Goal: Task Accomplishment & Management: Complete application form

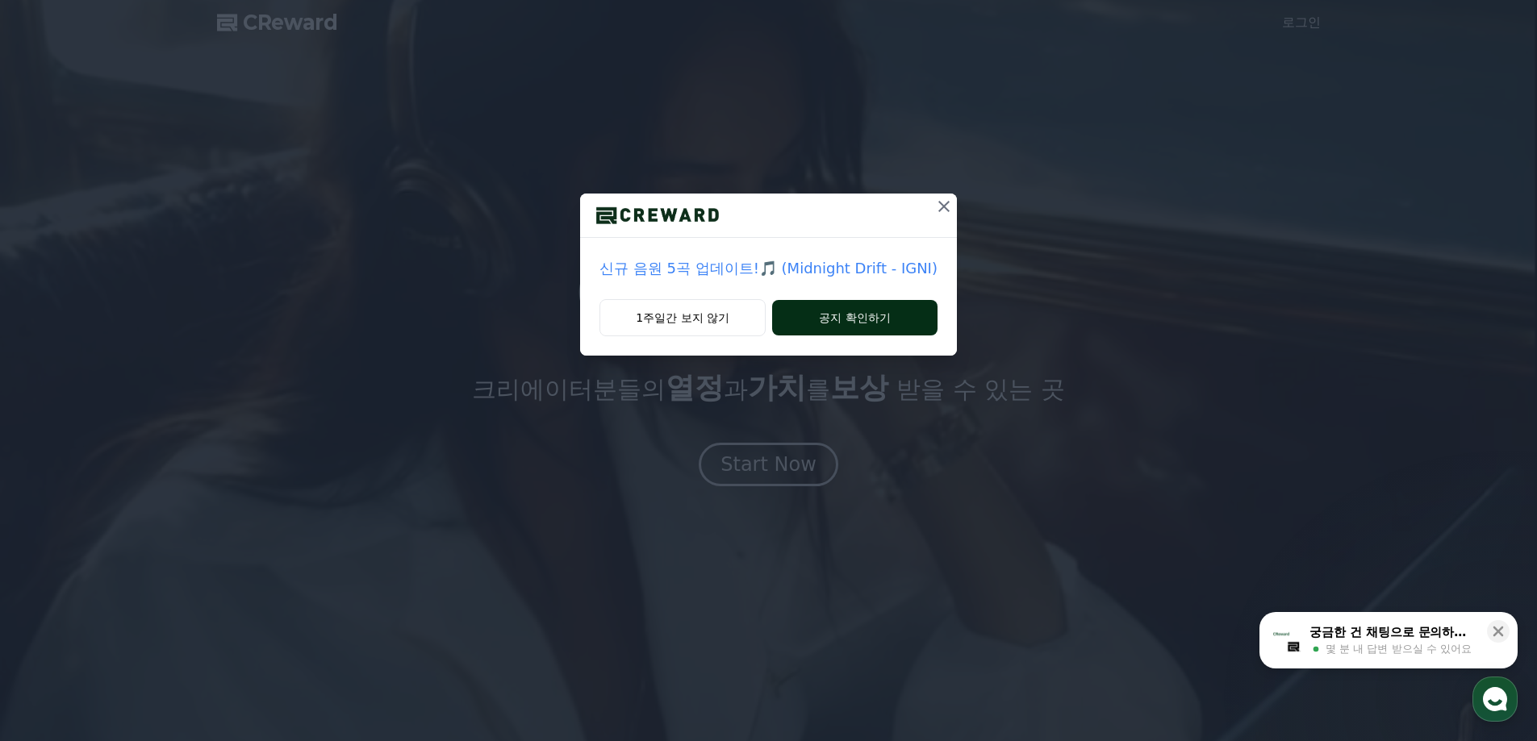
click at [861, 311] on button "공지 확인하기" at bounding box center [854, 317] width 165 height 35
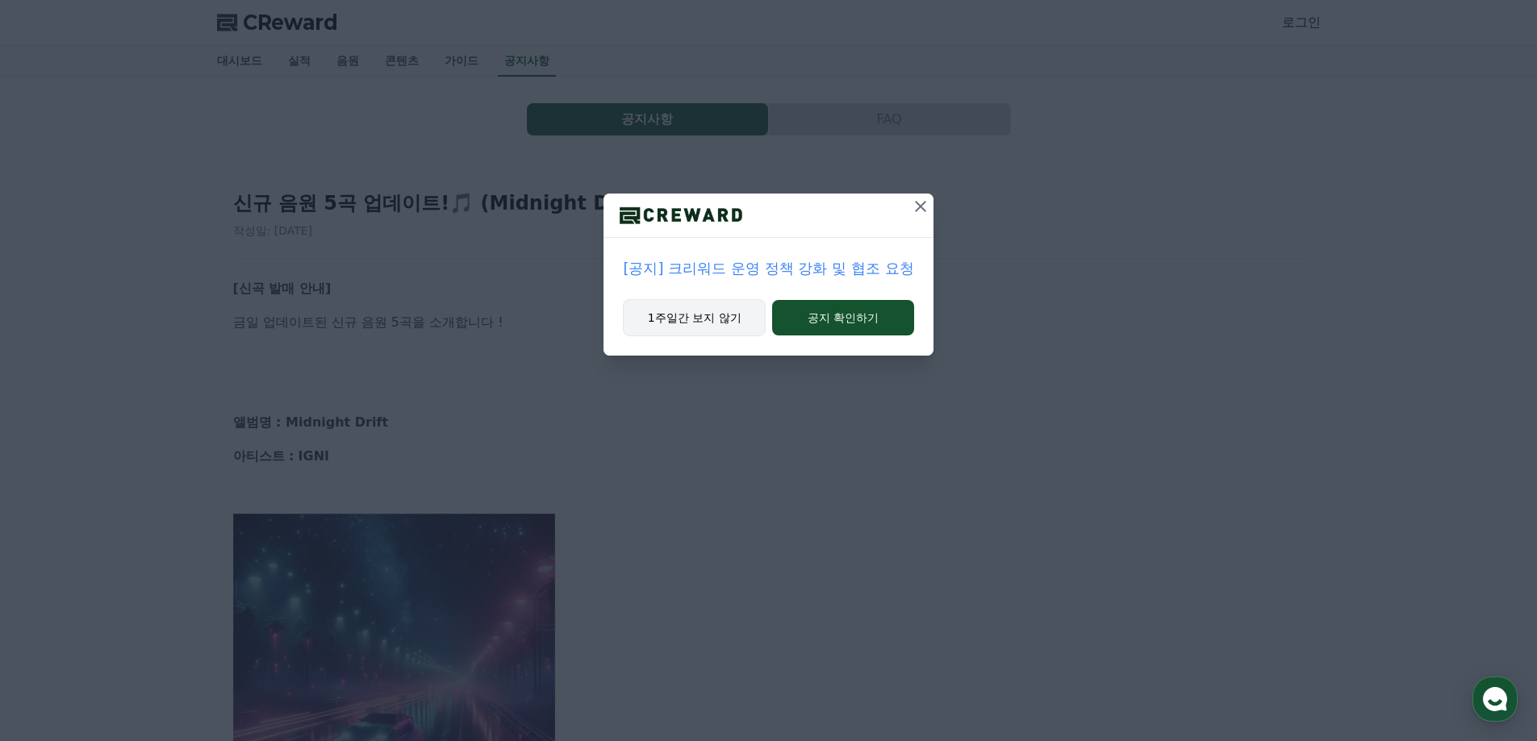
click at [663, 300] on button "1주일간 보지 않기" at bounding box center [694, 317] width 143 height 37
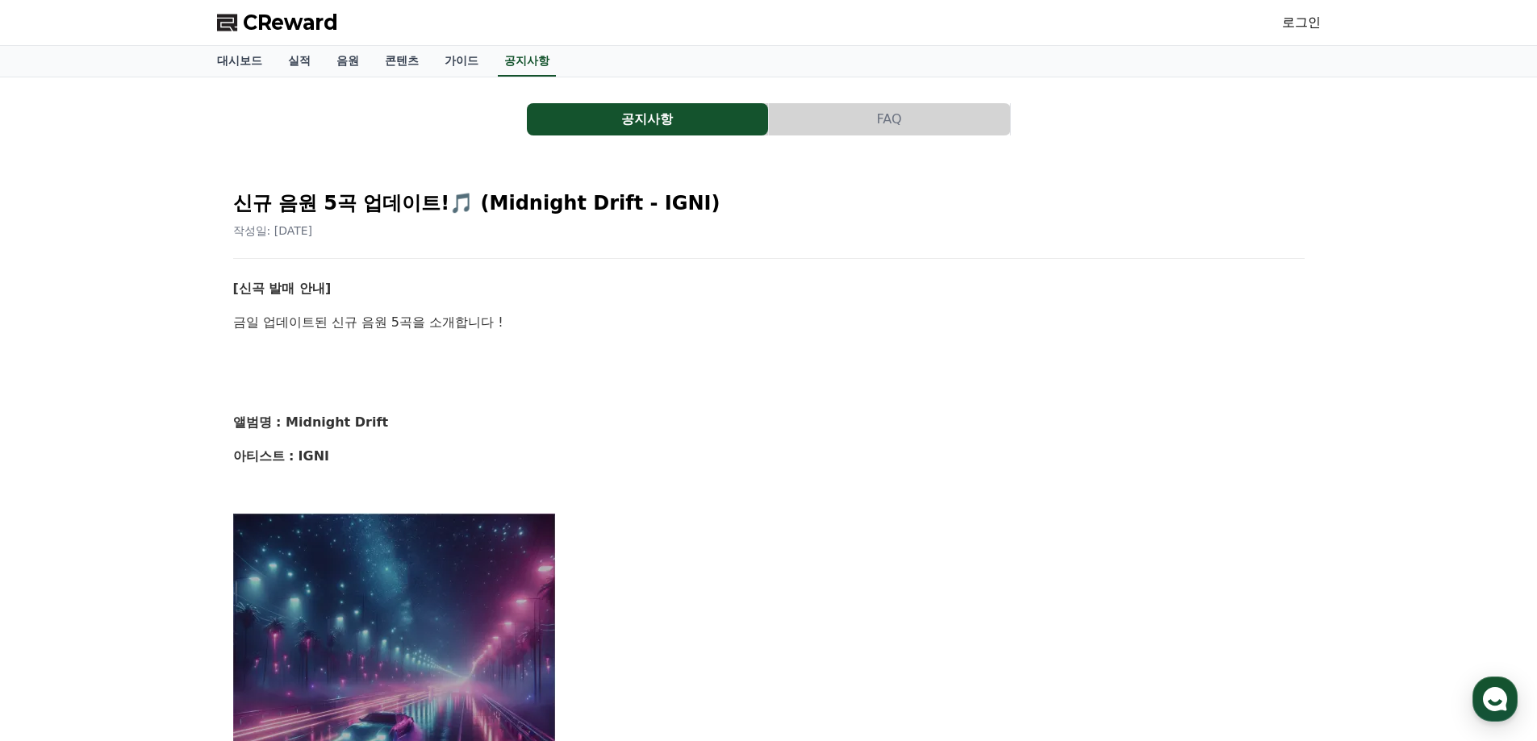
click at [261, 23] on span "CReward" at bounding box center [290, 23] width 95 height 26
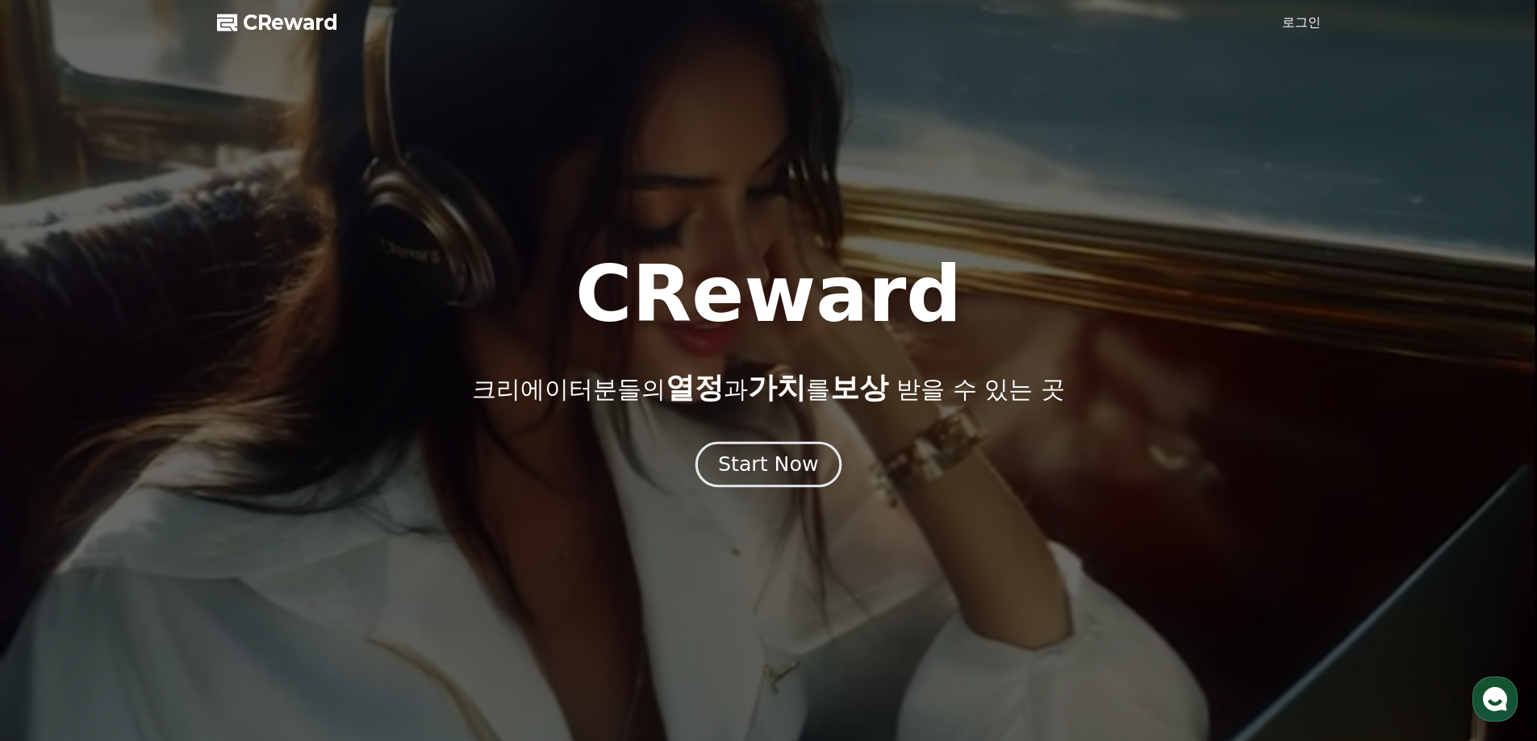
click at [724, 471] on button "Start Now" at bounding box center [768, 464] width 146 height 46
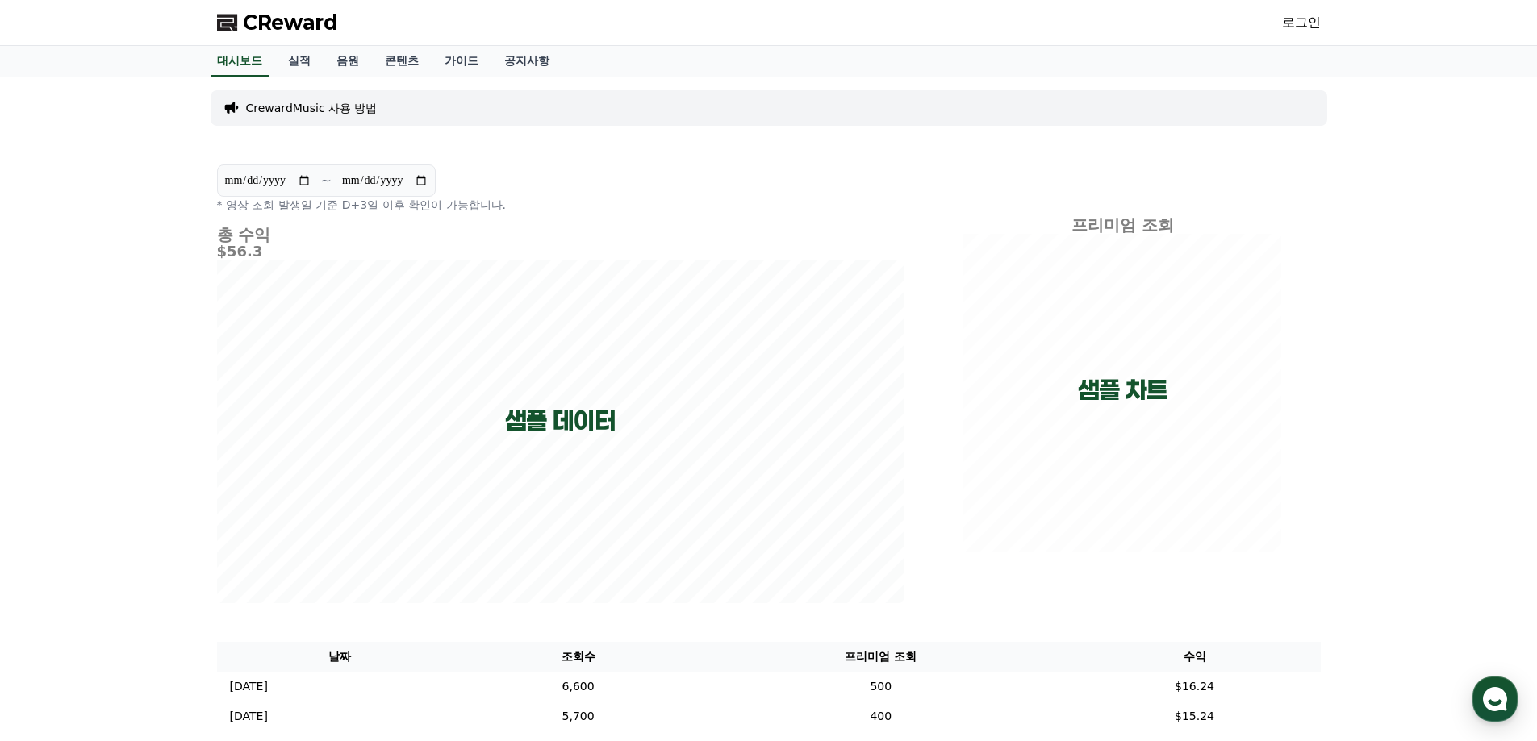
click at [1482, 443] on div "**********" at bounding box center [768, 470] width 1537 height 786
click at [1292, 16] on link "로그인" at bounding box center [1301, 22] width 39 height 19
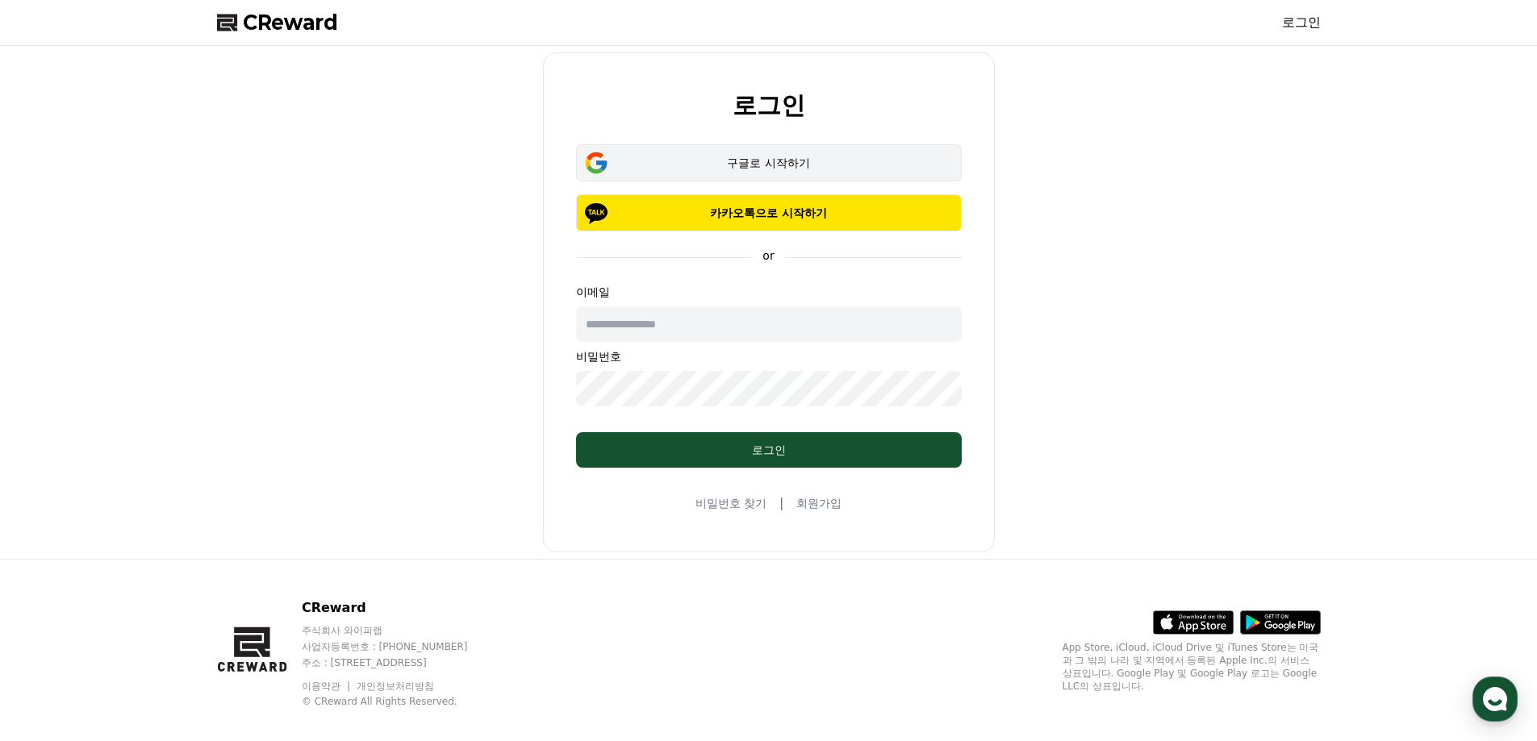
click at [878, 170] on div "구글로 시작하기" at bounding box center [768, 163] width 339 height 16
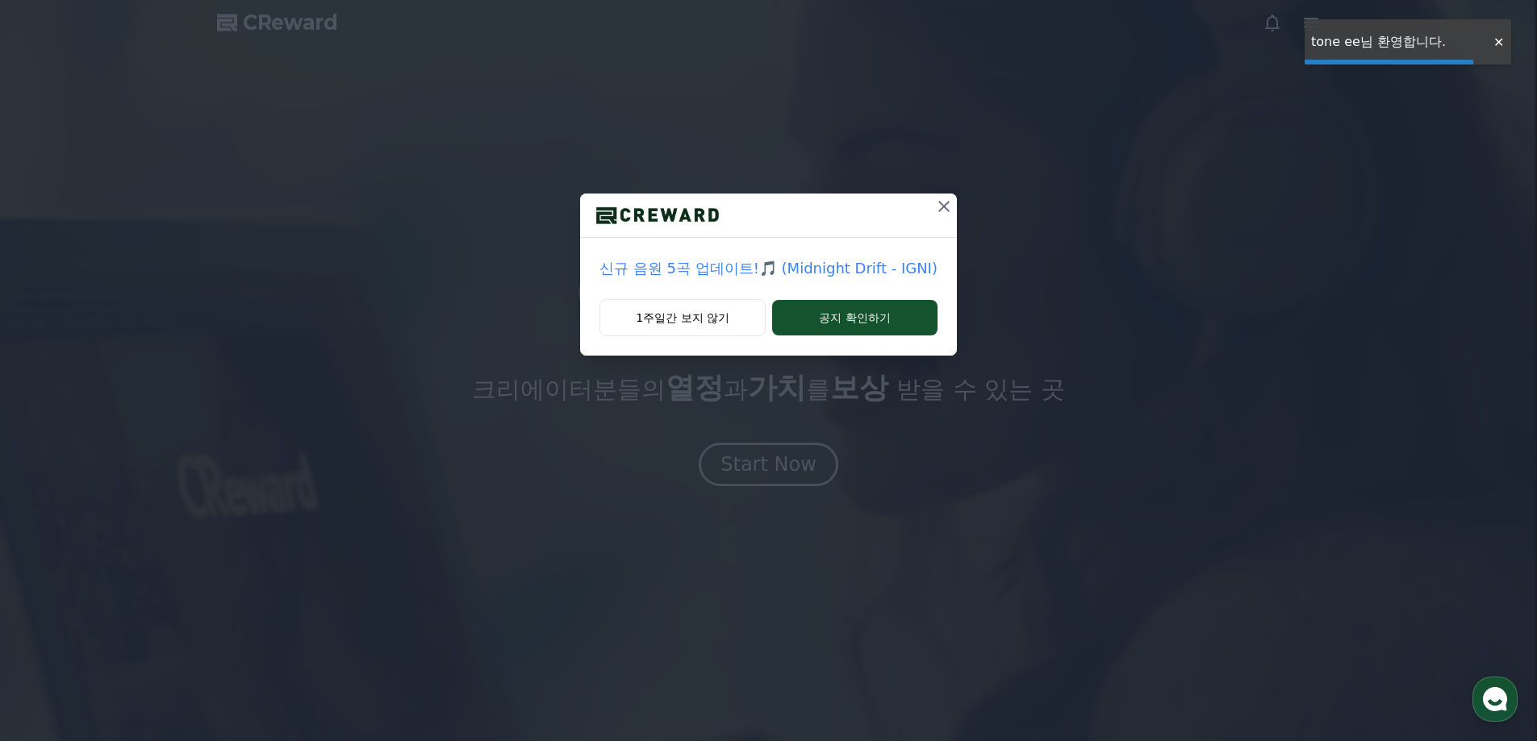
click at [732, 473] on div "신규 음원 5곡 업데이트!🎵 (Midnight Drift - IGNI) 1주일간 보지 않기 공지 확인하기" at bounding box center [768, 370] width 1537 height 741
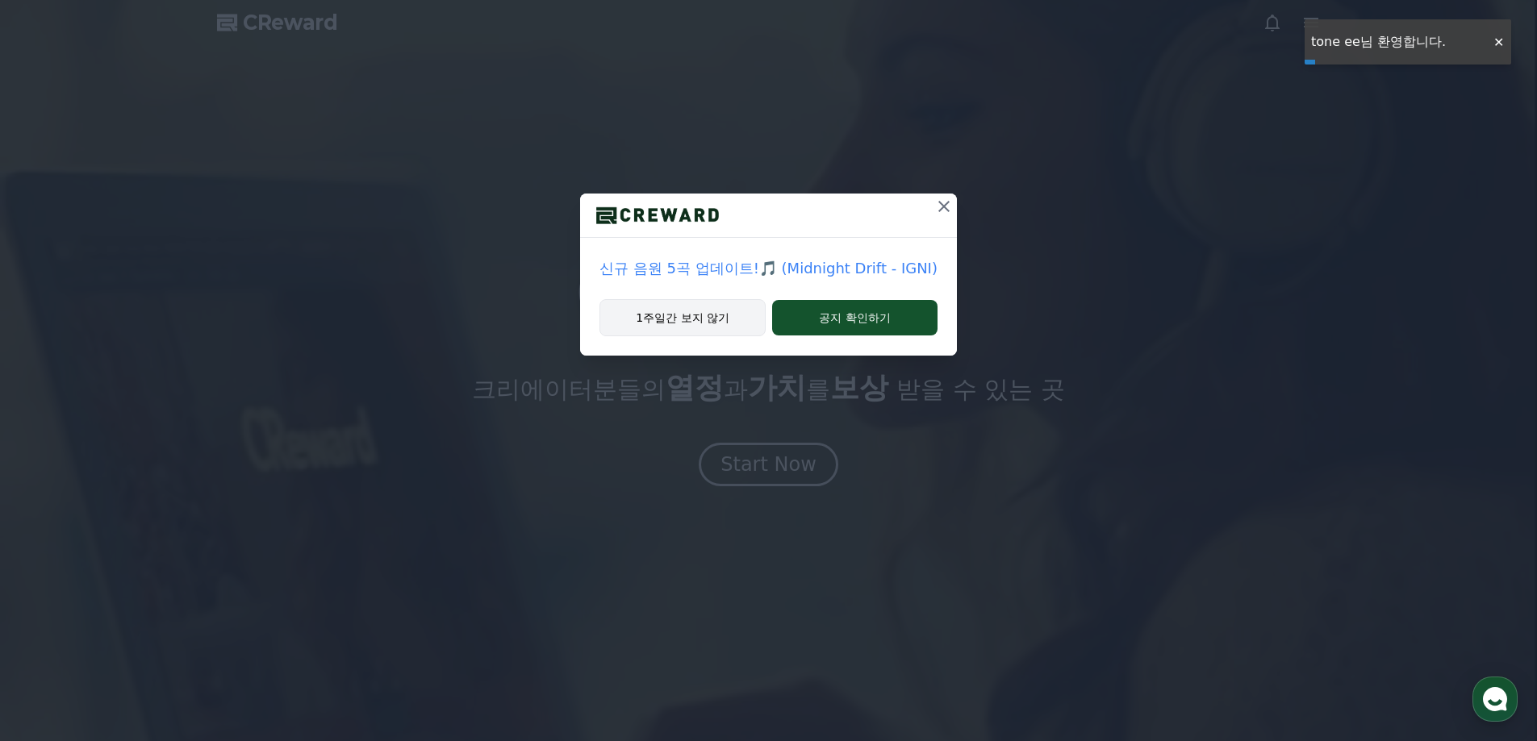
click at [717, 322] on button "1주일간 보지 않기" at bounding box center [682, 317] width 166 height 37
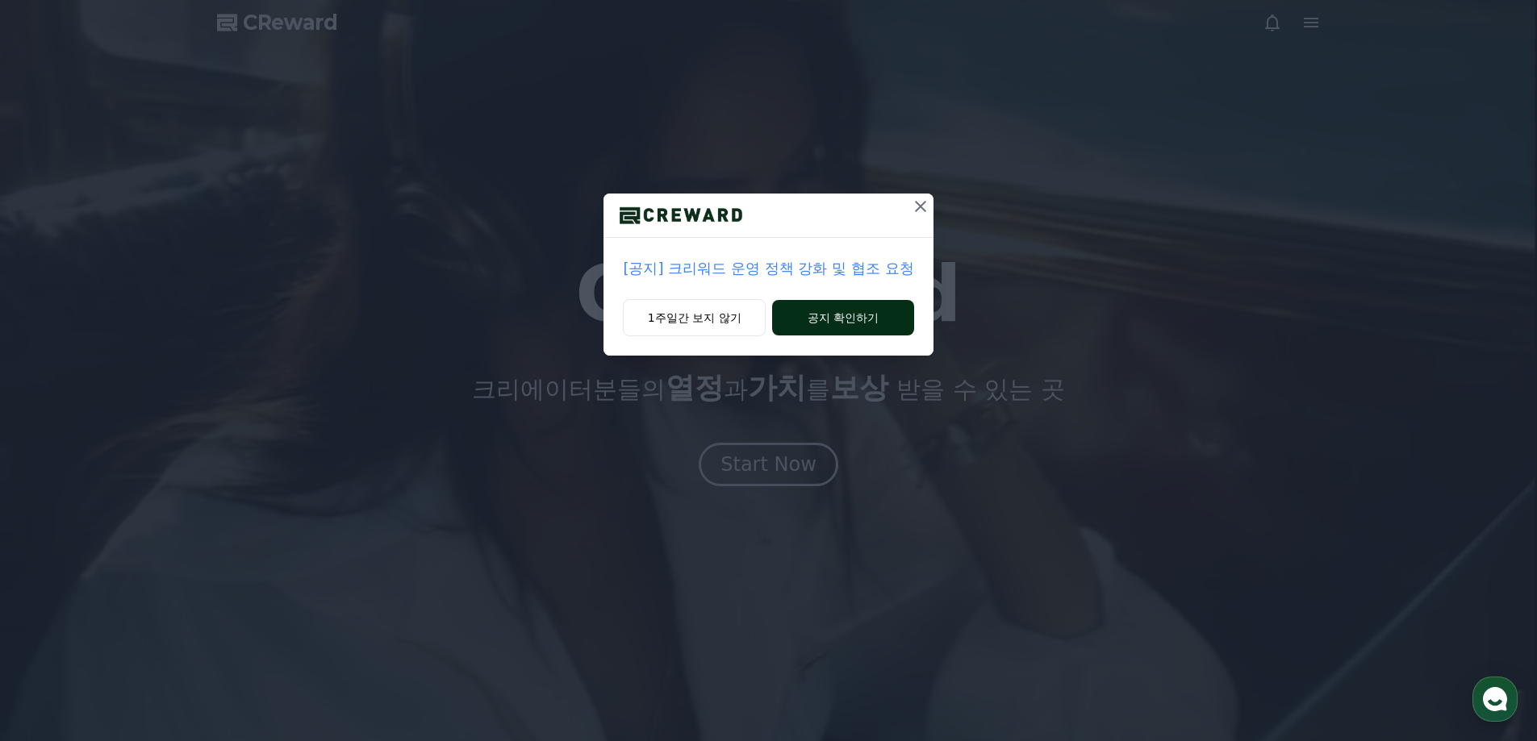
click at [841, 313] on button "공지 확인하기" at bounding box center [842, 317] width 141 height 35
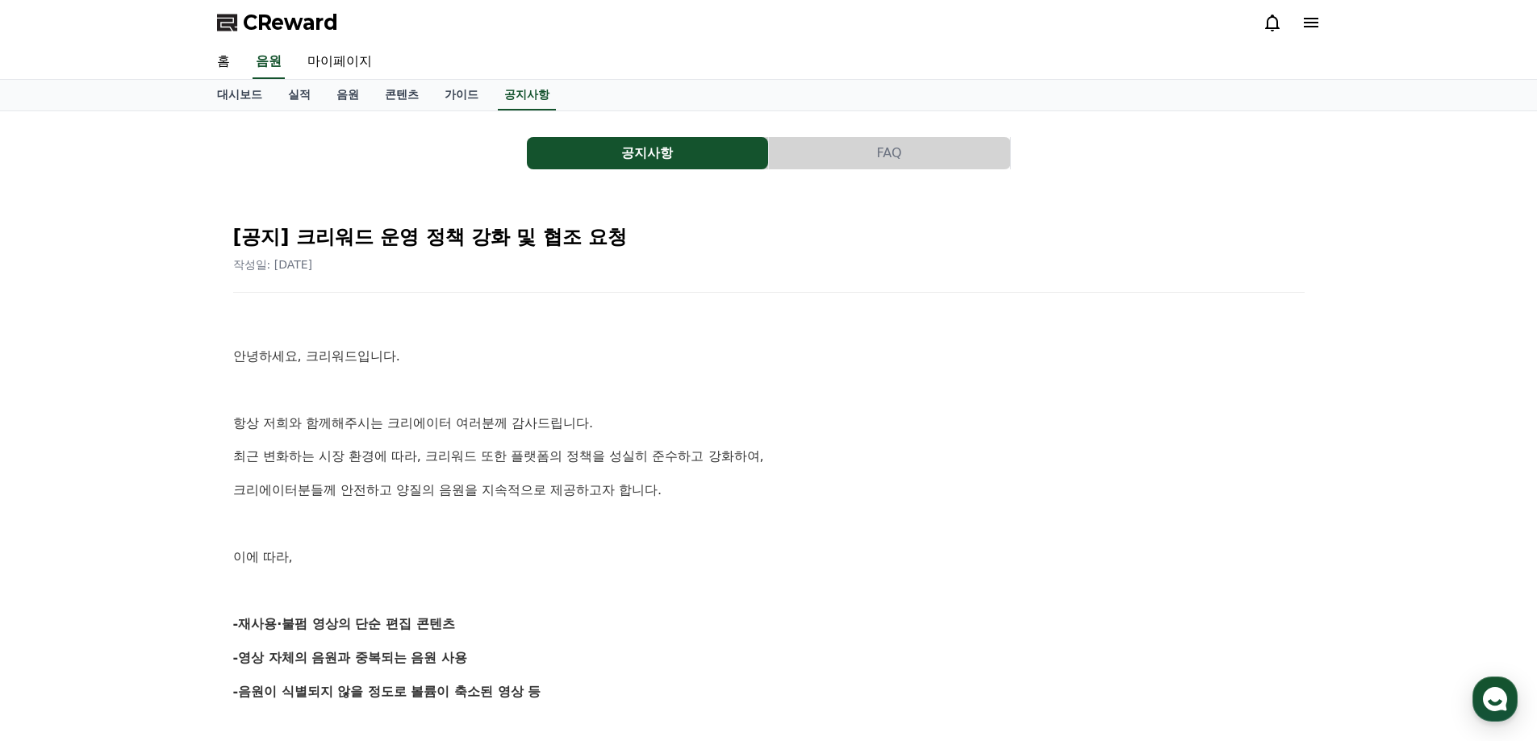
click at [301, 524] on p at bounding box center [768, 524] width 1071 height 21
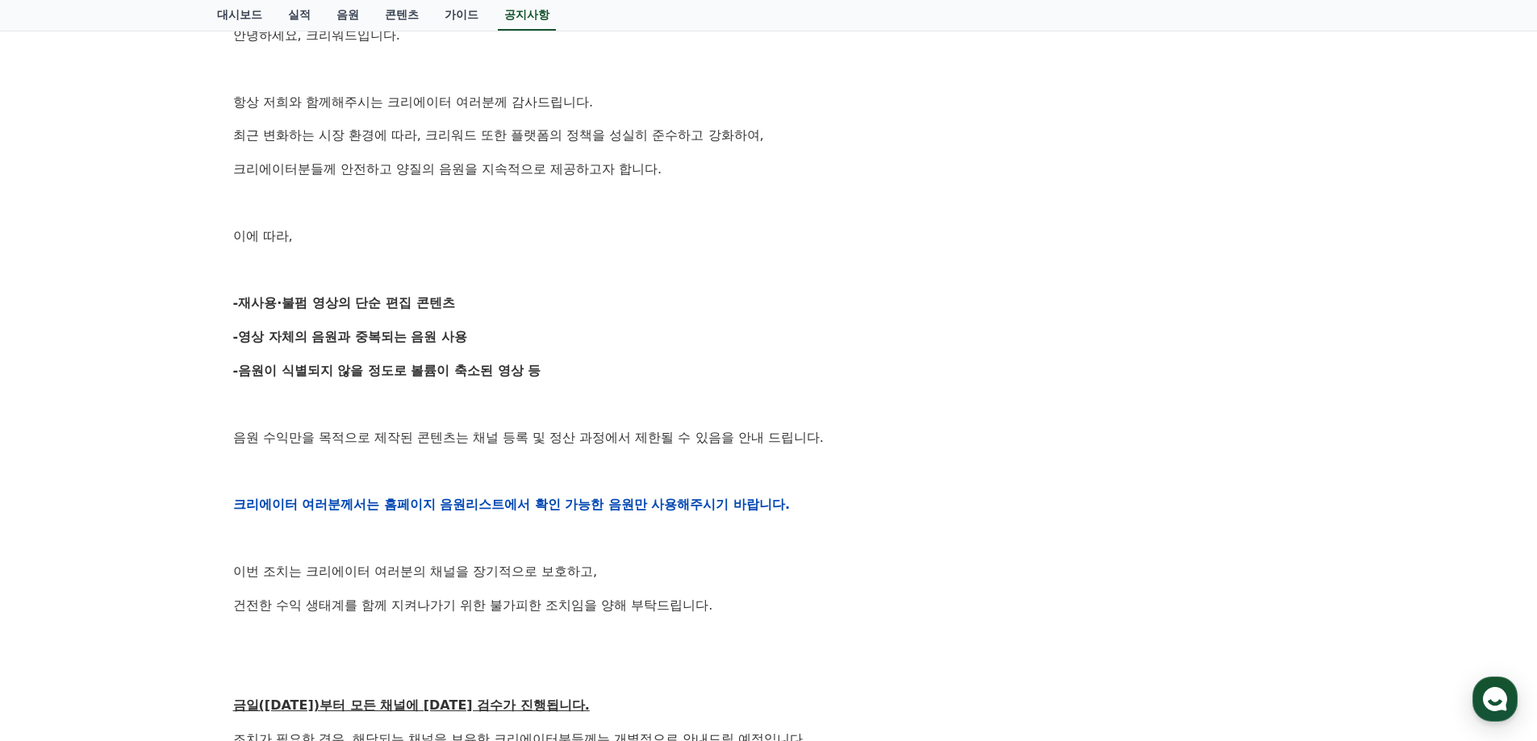
scroll to position [323, 0]
drag, startPoint x: 323, startPoint y: 290, endPoint x: 574, endPoint y: 299, distance: 250.2
click at [574, 299] on div "안녕하세요, 크리워드입니다. 항상 저희와 함께해주시는 크리에이터 여러분께 감사드립니다. 최근 변화하는 시장 환경에 따라, 크리워드 또한 플랫폼…" at bounding box center [768, 503] width 1071 height 1027
click at [1385, 452] on div "공지사항 FAQ [공지] 크리워드 운영 정책 강화 및 협조 요청 작성일: [DATE] 안녕하세요, 크리워드입니다. 항상 저희와 함께해주시는 크…" at bounding box center [768, 441] width 1537 height 1305
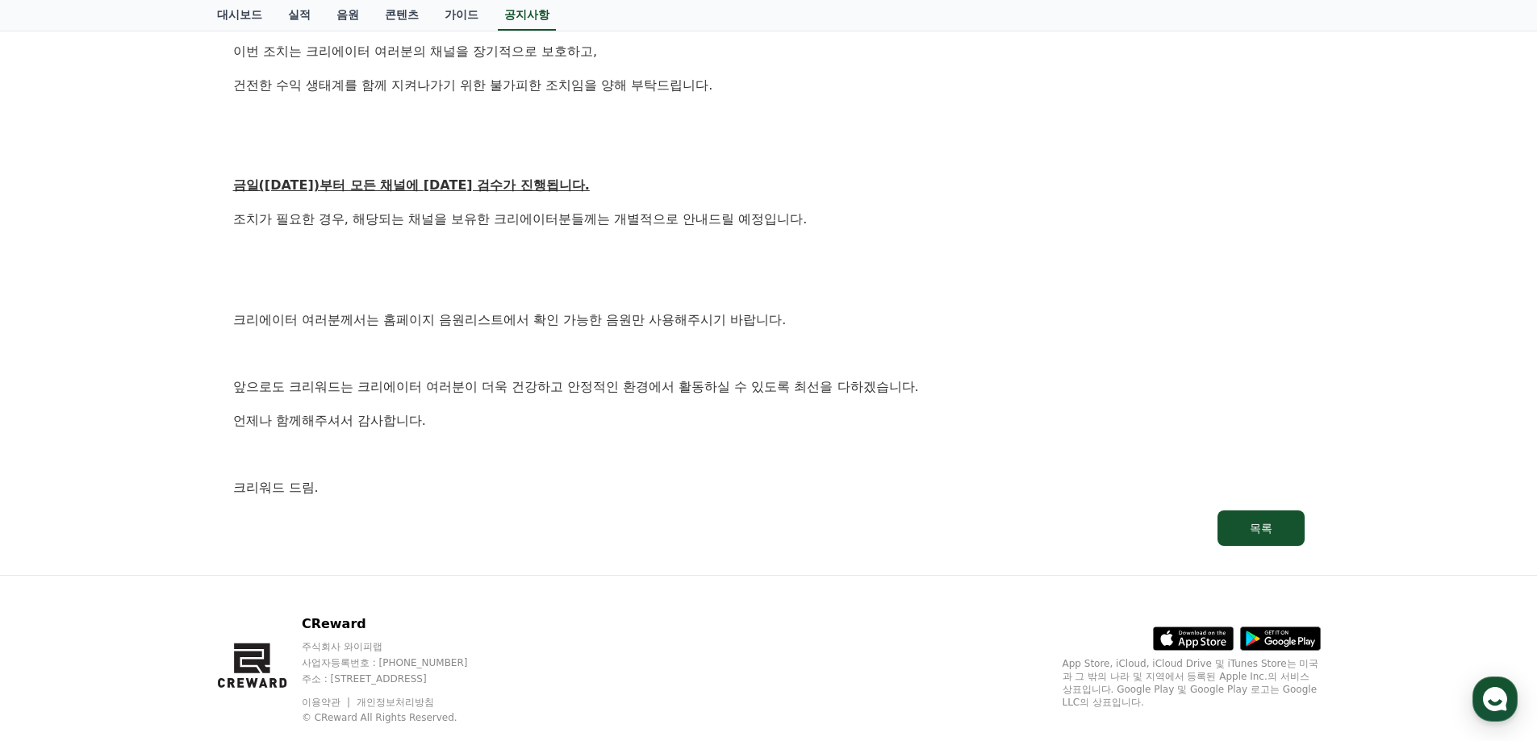
scroll to position [876, 0]
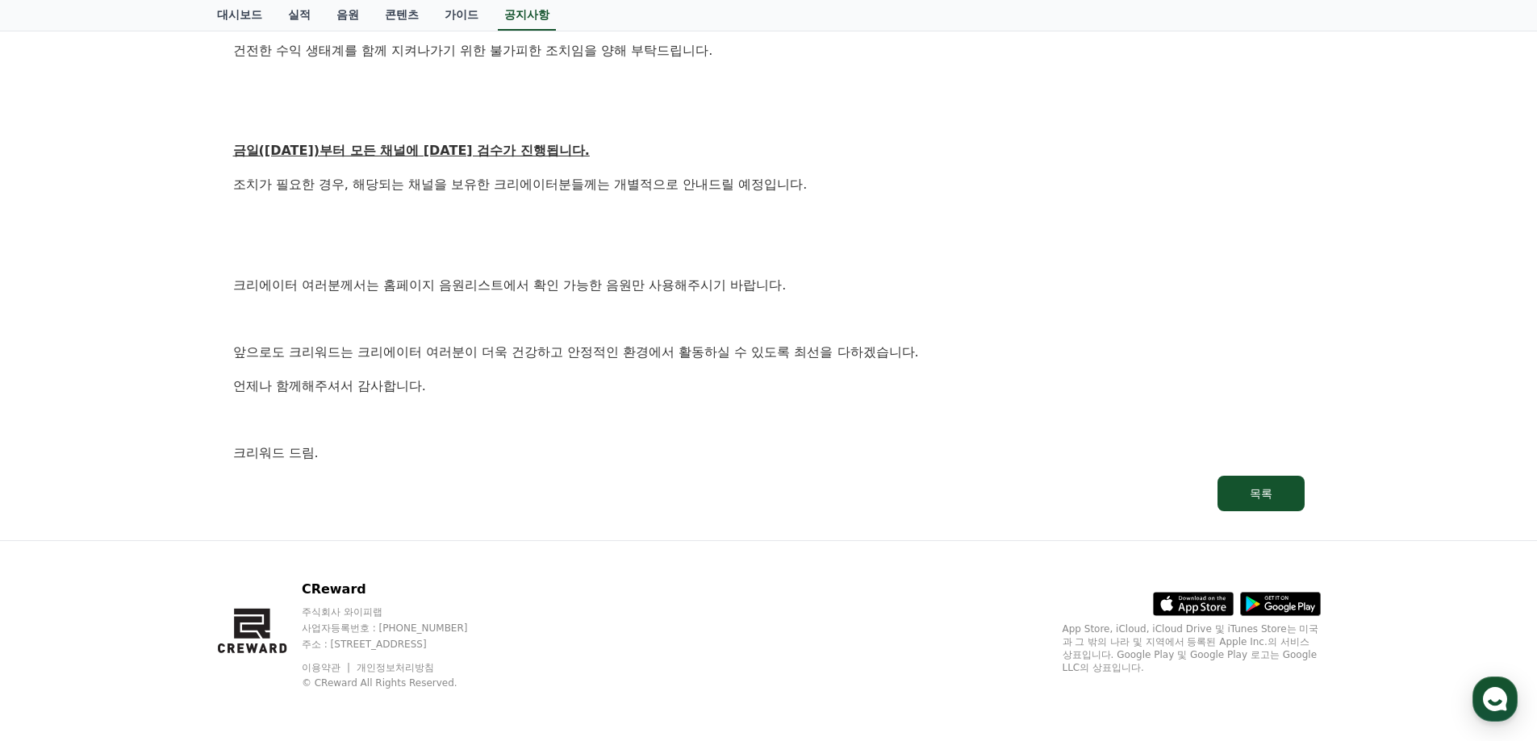
click at [1258, 487] on div "목록" at bounding box center [1260, 494] width 23 height 16
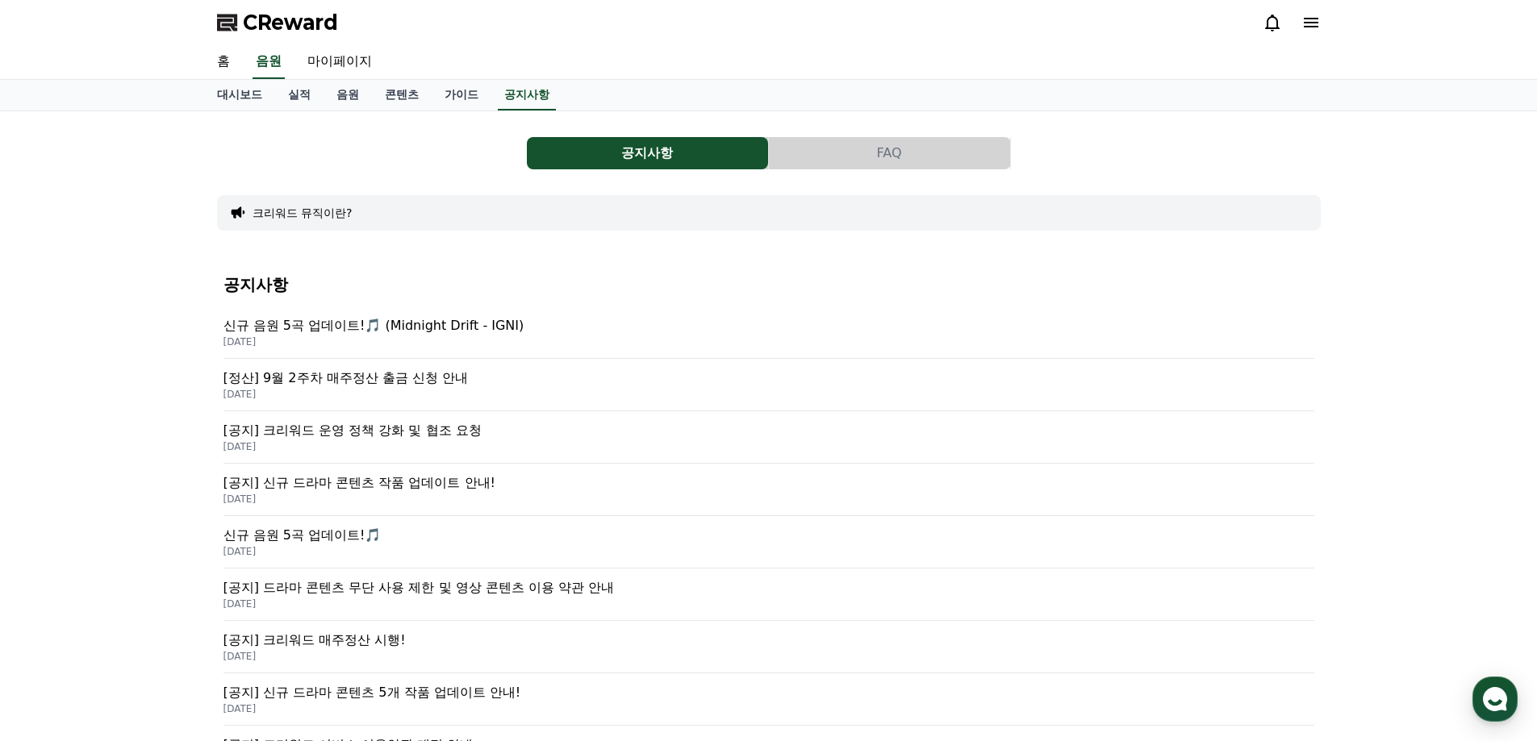
click at [74, 400] on div "공지사항 FAQ 크리워드 뮤직이란? 공지사항 신규 음원 5곡 업데이트!🎵 (Midnight Drift - IGNI) [DATE] [정산] 9월…" at bounding box center [768, 565] width 1537 height 909
click at [269, 8] on div "CReward" at bounding box center [768, 22] width 1129 height 45
click at [268, 17] on span "CReward" at bounding box center [290, 23] width 95 height 26
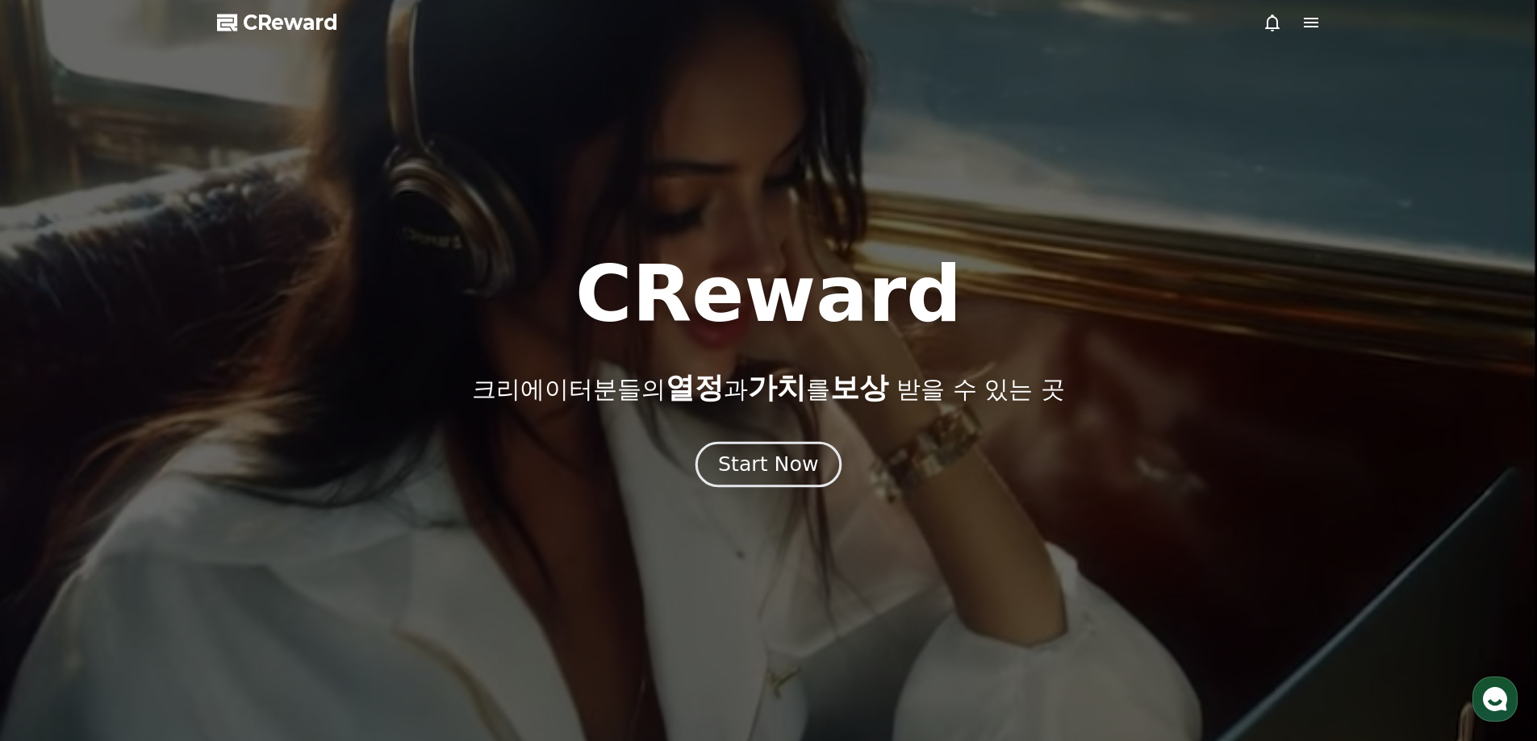
click at [749, 476] on div "Start Now" at bounding box center [768, 464] width 100 height 27
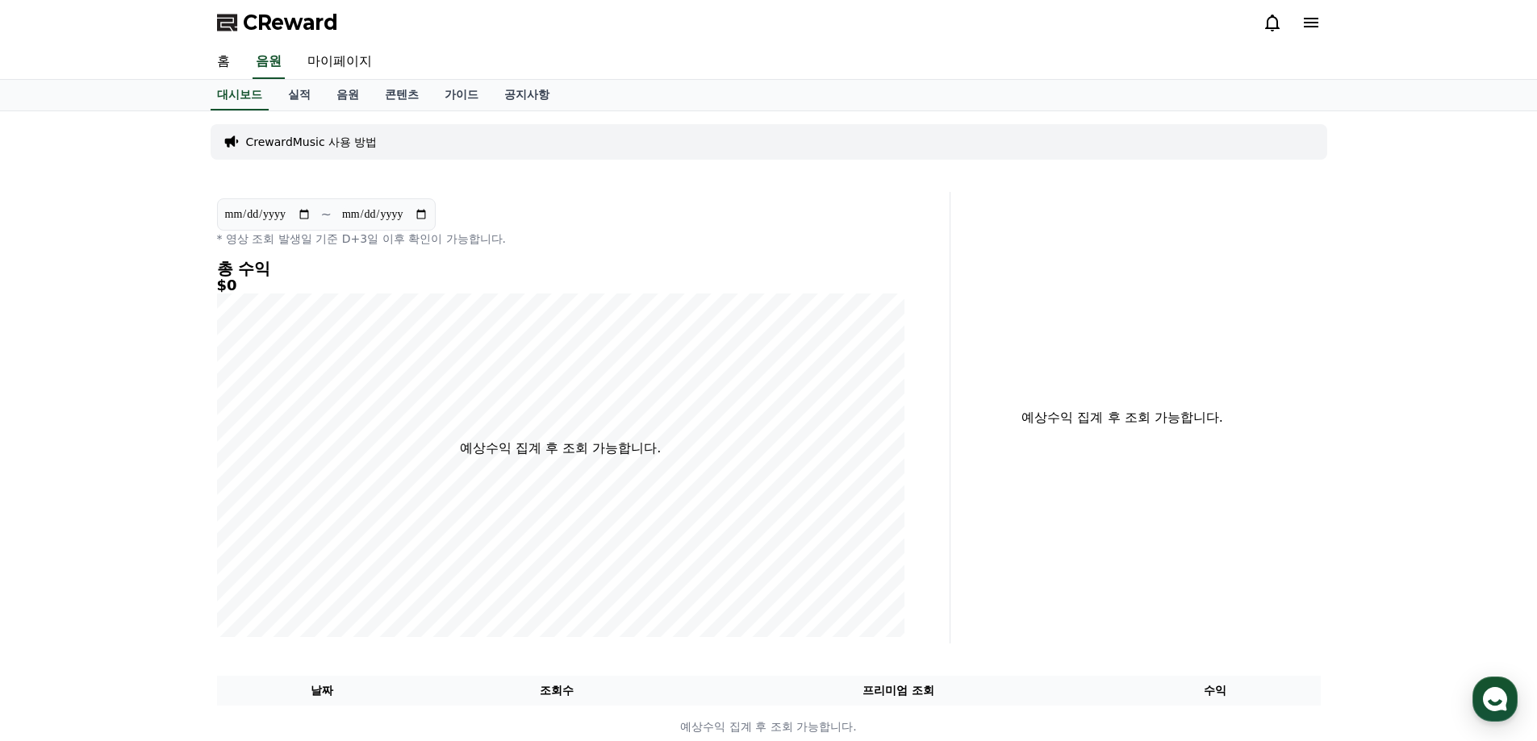
click at [1307, 29] on icon at bounding box center [1310, 22] width 19 height 19
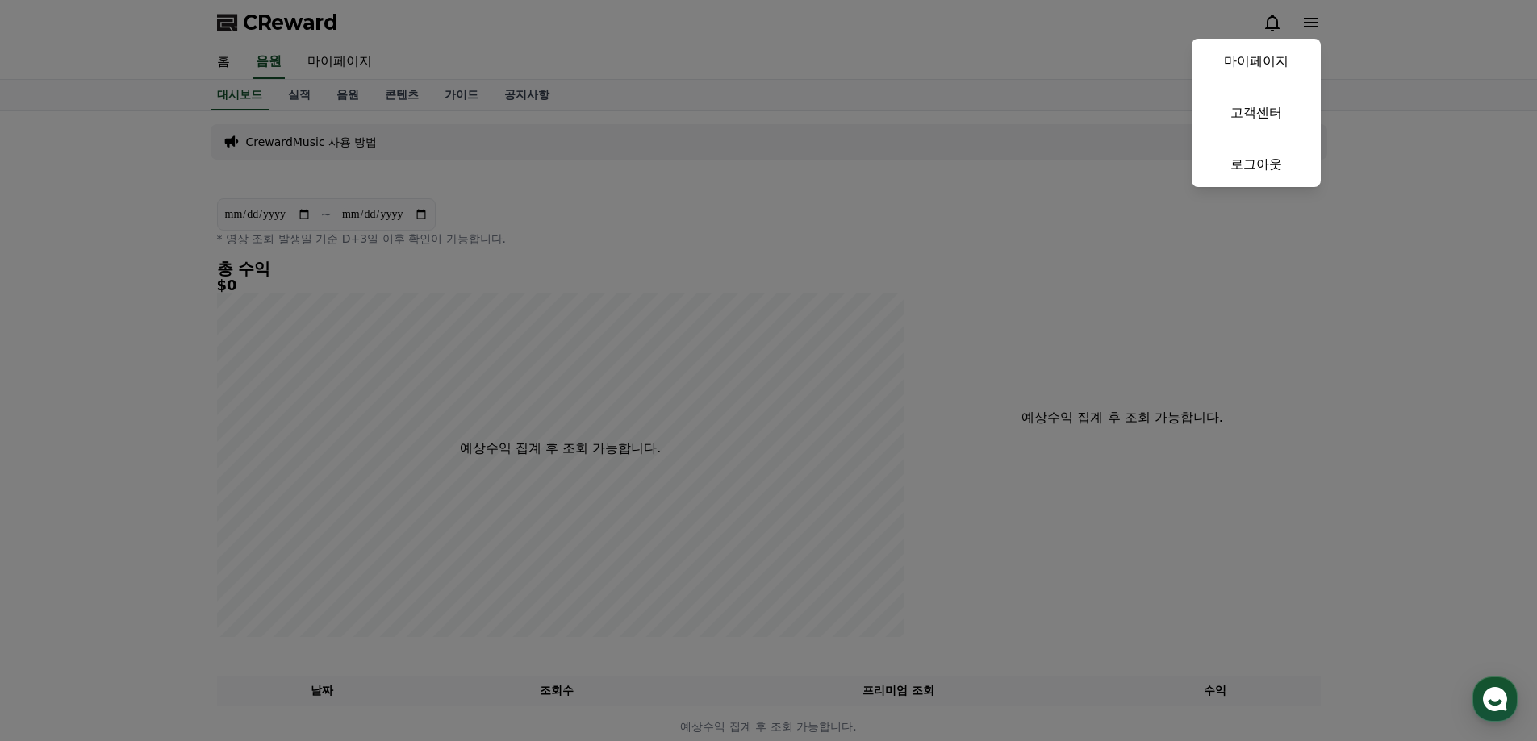
click at [1285, 85] on button "마이페이지 고객센터 로그아웃" at bounding box center [1255, 113] width 129 height 148
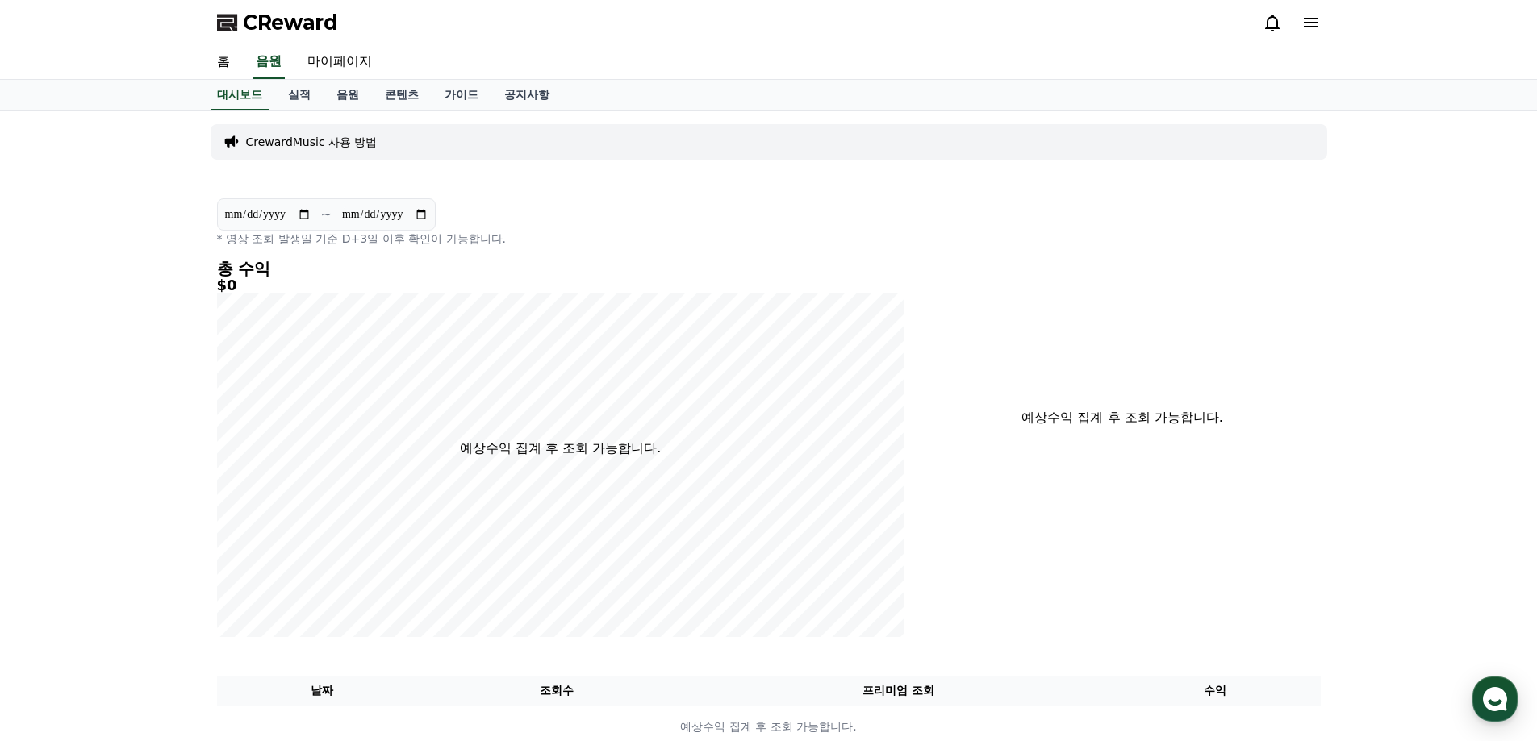
click at [1294, 65] on div "홈 음원 마이페이지" at bounding box center [768, 62] width 1129 height 34
click at [1301, 31] on icon at bounding box center [1310, 22] width 19 height 19
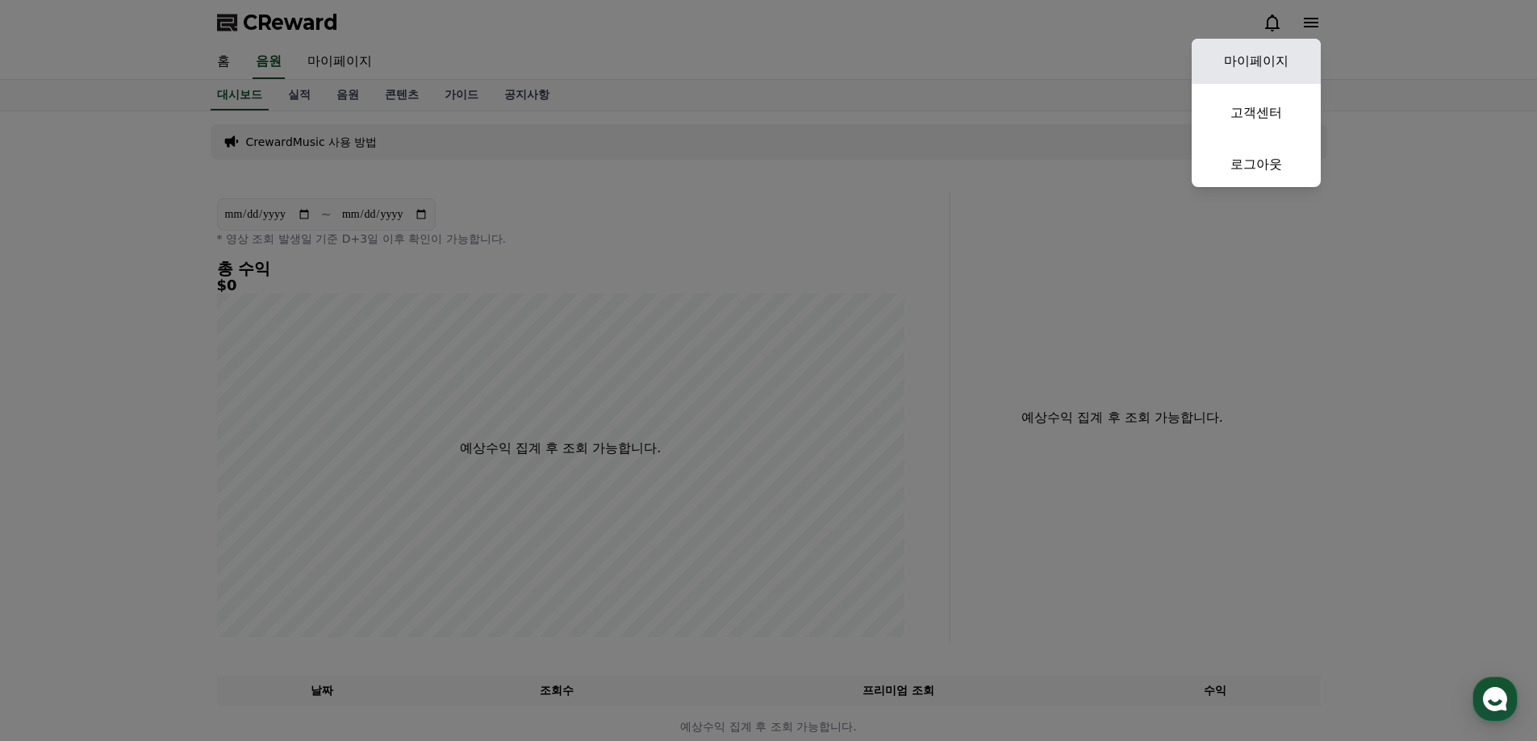
click at [1284, 60] on link "마이페이지" at bounding box center [1255, 61] width 129 height 45
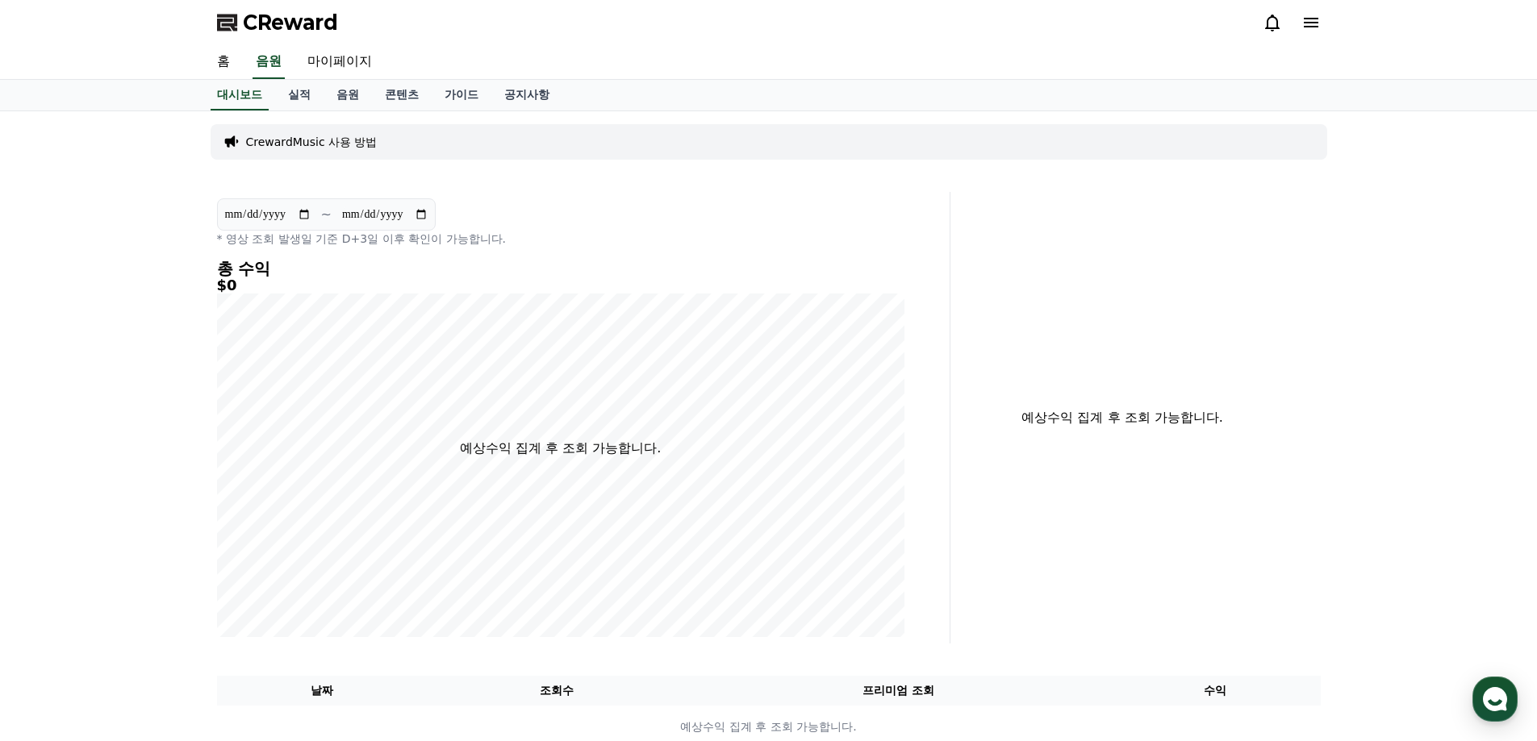
select select "**********"
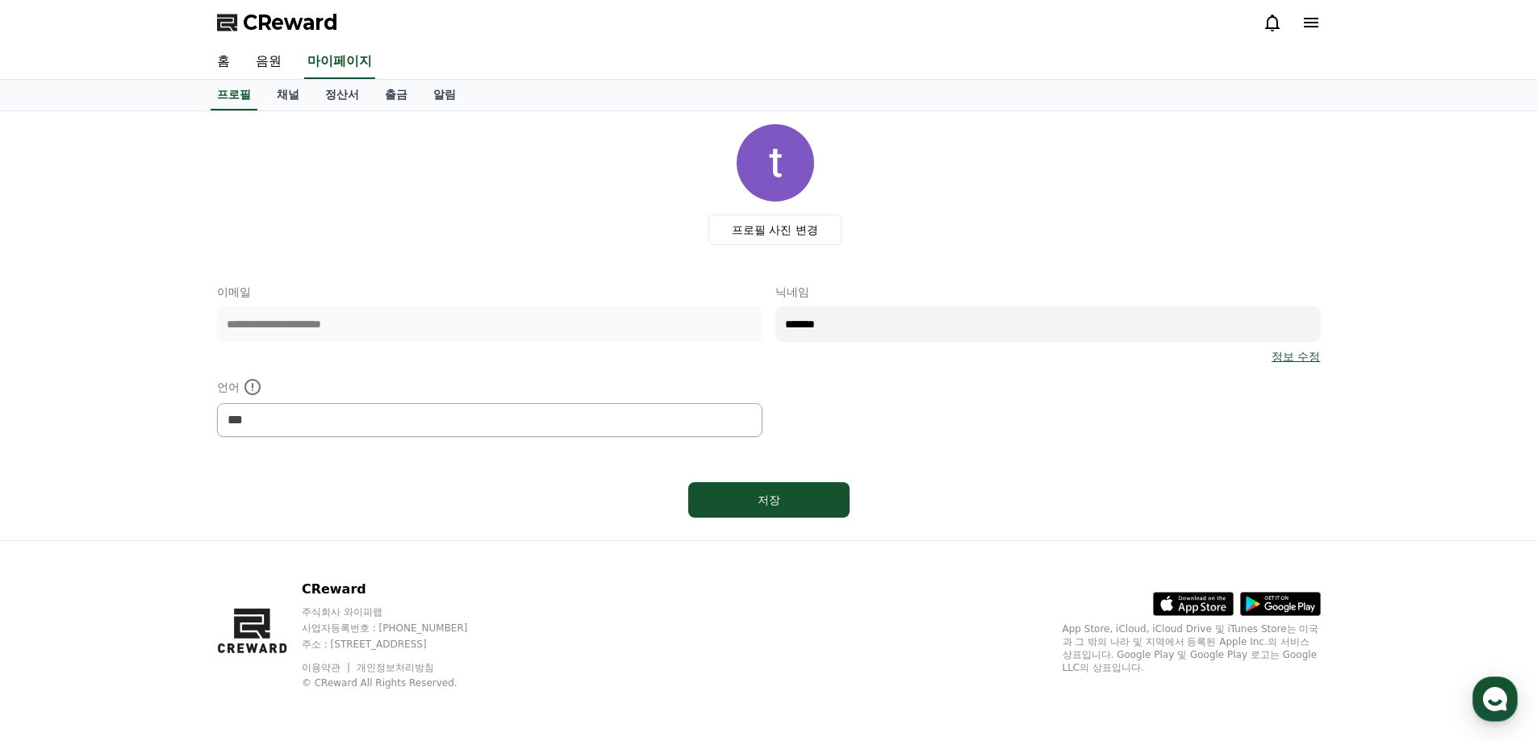
click at [1095, 460] on div "**********" at bounding box center [768, 324] width 1103 height 400
click at [1037, 469] on div "**********" at bounding box center [768, 324] width 1103 height 400
click at [292, 96] on link "채널" at bounding box center [288, 95] width 48 height 31
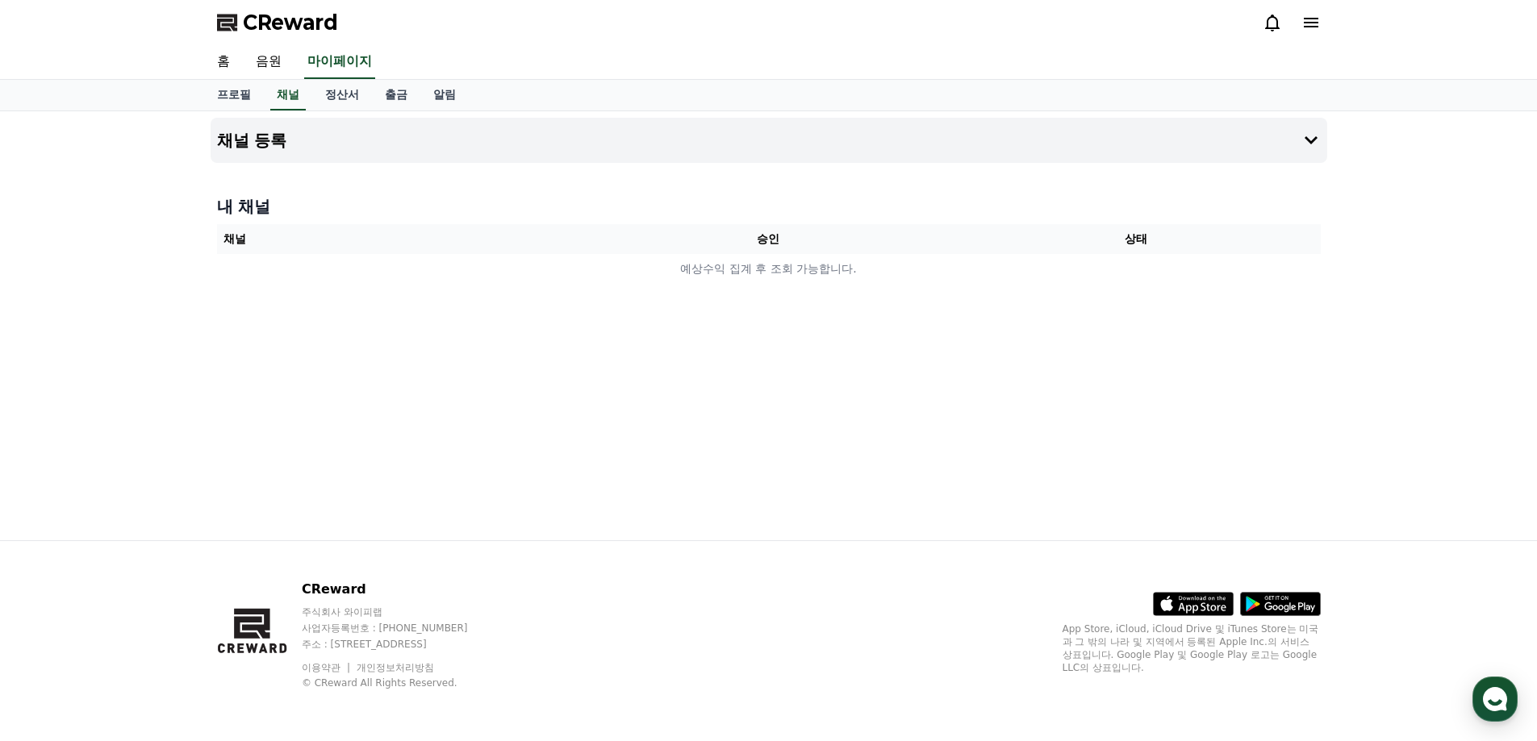
click at [1107, 164] on div "채널 등록 내 채널 채널 승인 상태 예상수익 집계 후 조회 가능합니다." at bounding box center [768, 325] width 1129 height 429
click at [1143, 142] on button "채널 등록" at bounding box center [769, 140] width 1116 height 45
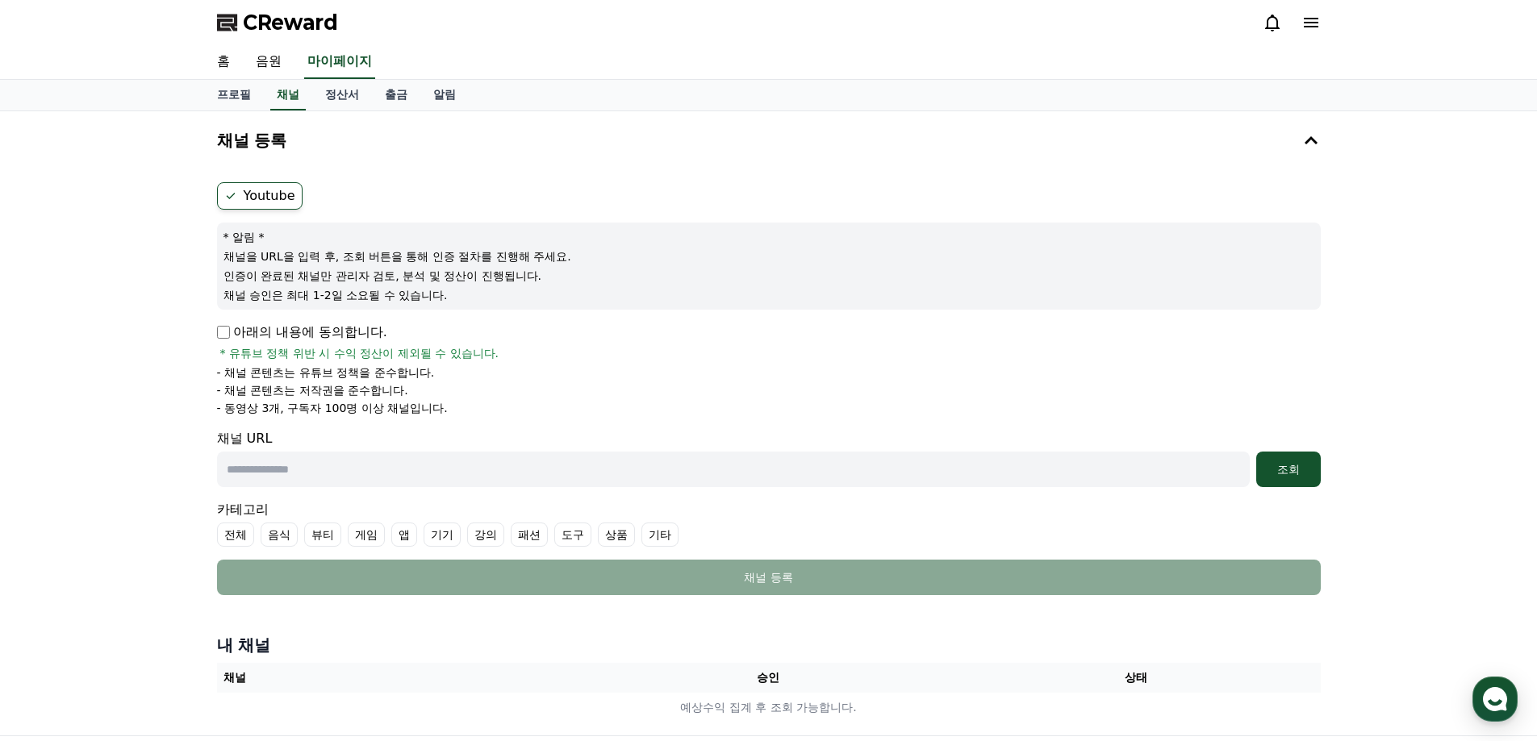
click at [498, 307] on div "* 알림 * 채널을 URL을 입력 후, 조회 버튼을 통해 인증 절차를 진행해 주세요. 인증이 완료된 채널만 관리자 검토, 분석 및 정산이 진행…" at bounding box center [768, 266] width 1103 height 87
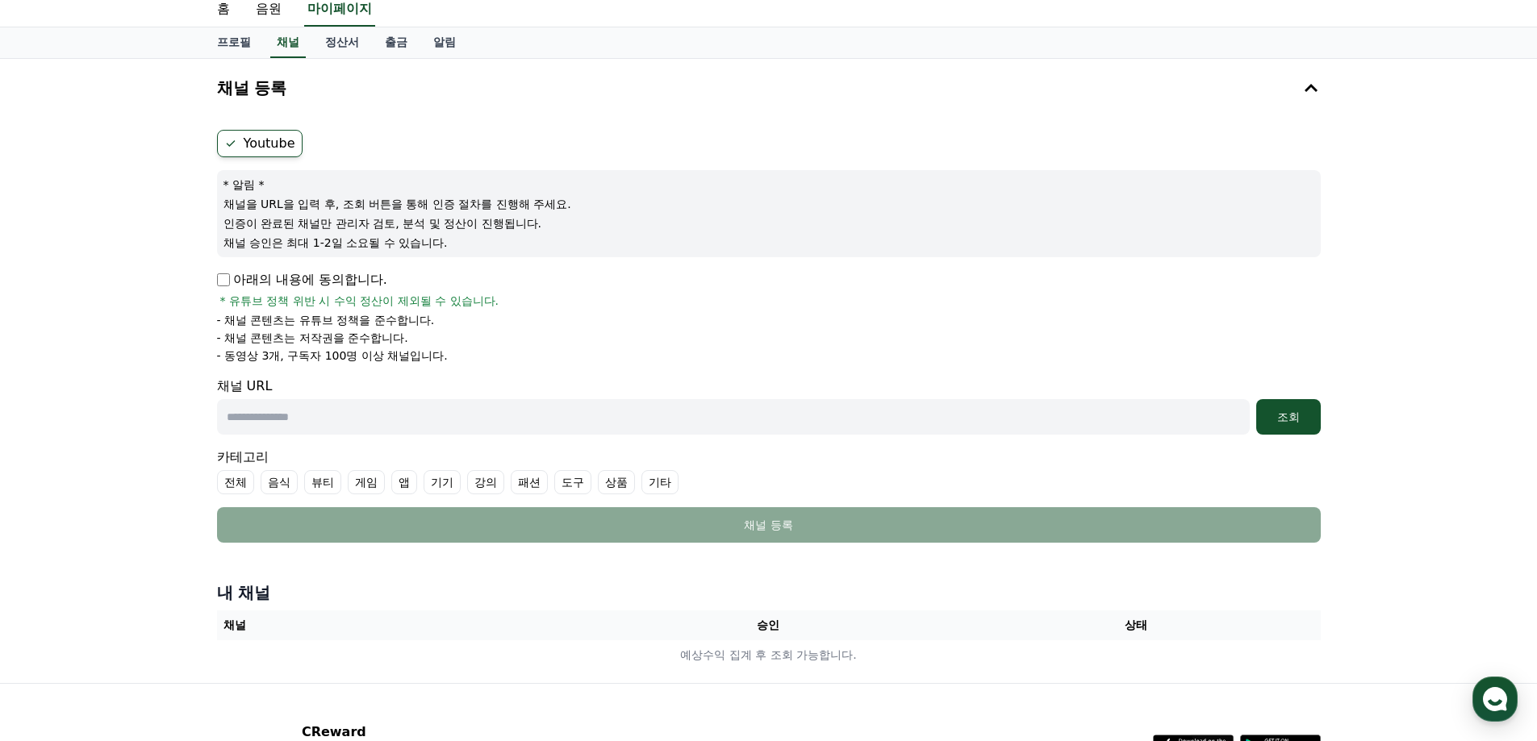
scroll to position [81, 0]
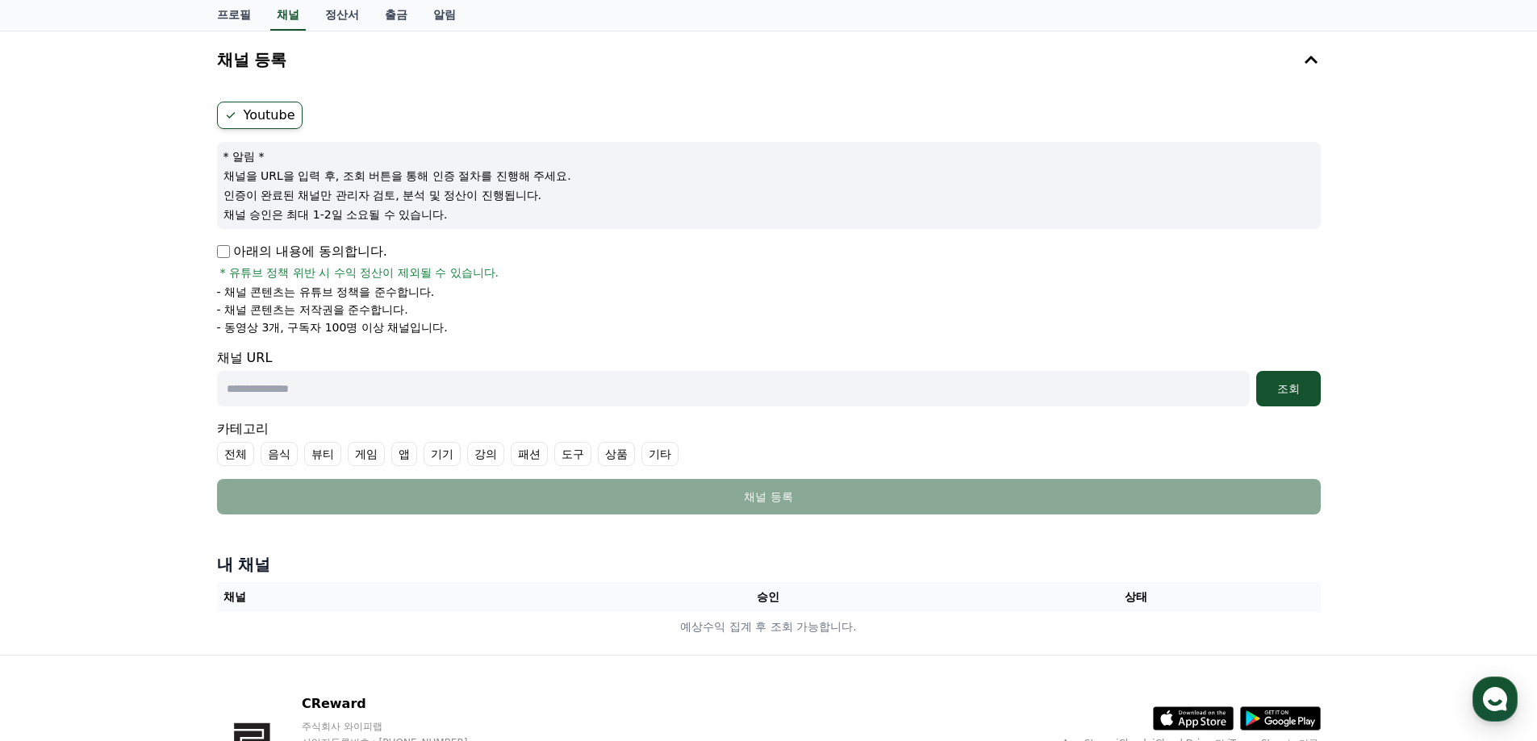
click at [452, 386] on input "text" at bounding box center [733, 388] width 1032 height 35
click at [336, 381] on input "text" at bounding box center [733, 388] width 1032 height 35
paste input "**********"
type input "**********"
click at [1273, 387] on div "조회" at bounding box center [1288, 389] width 52 height 16
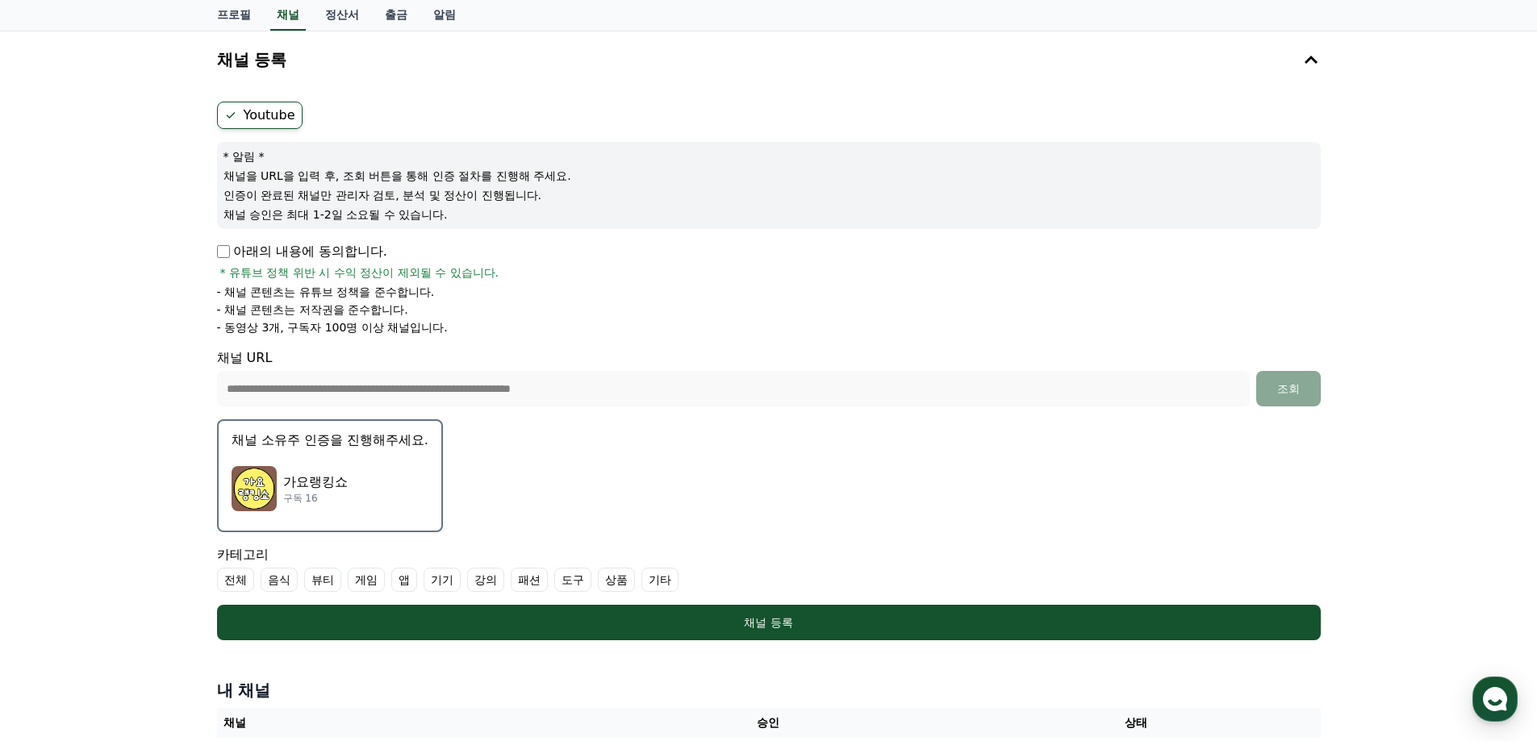
click at [315, 500] on p "구독 16" at bounding box center [315, 498] width 65 height 13
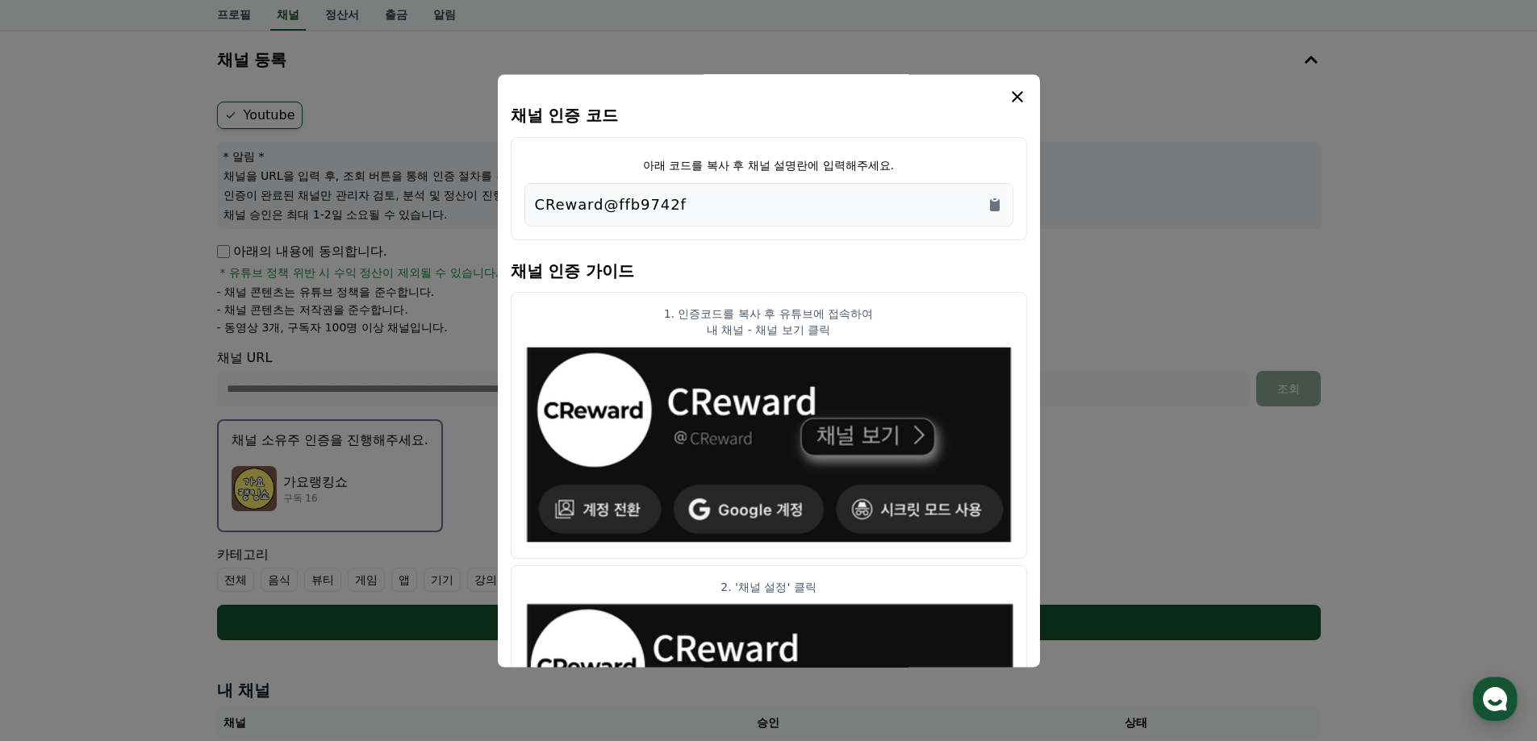
click at [743, 211] on div "CReward@ffb9742f" at bounding box center [769, 205] width 468 height 23
click at [999, 208] on icon "Copy to clipboard" at bounding box center [995, 205] width 10 height 12
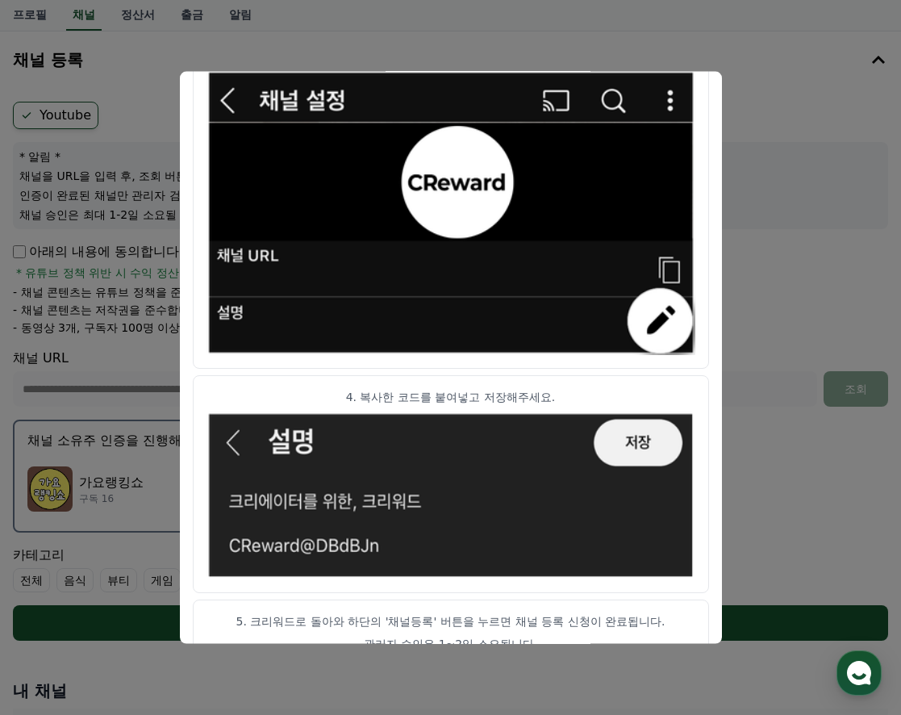
scroll to position [820, 0]
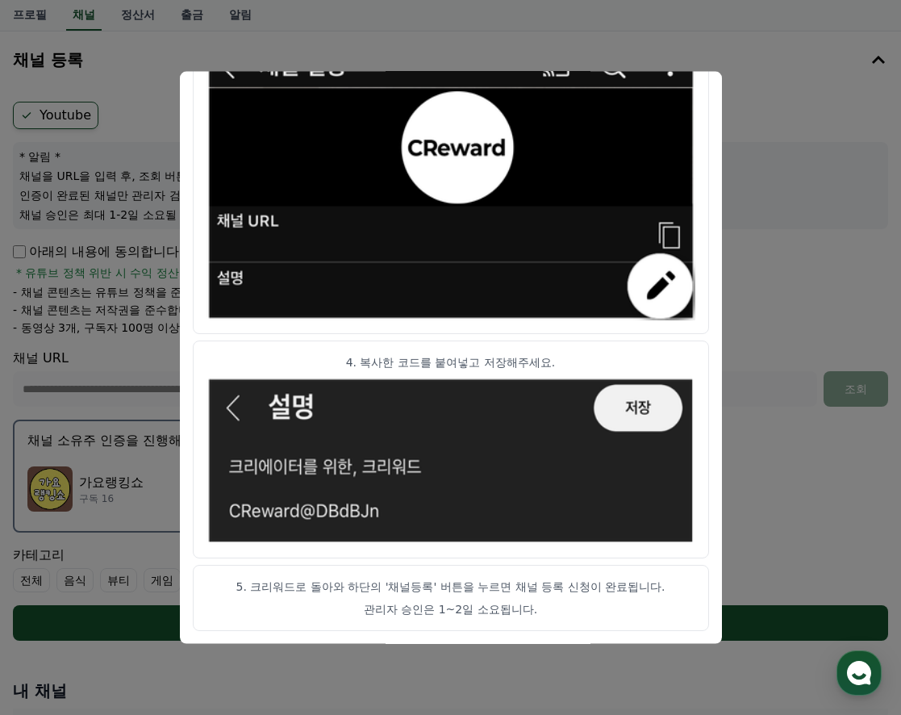
click at [514, 360] on p "4. 복사한 코드를 붙여넣고 저장해주세요." at bounding box center [450, 361] width 489 height 16
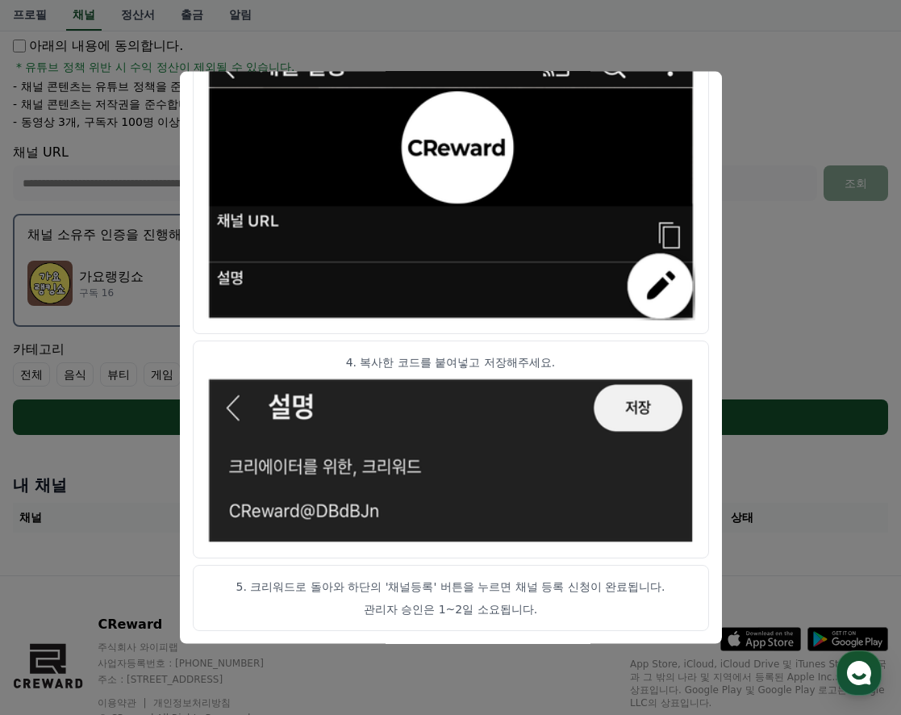
scroll to position [348, 0]
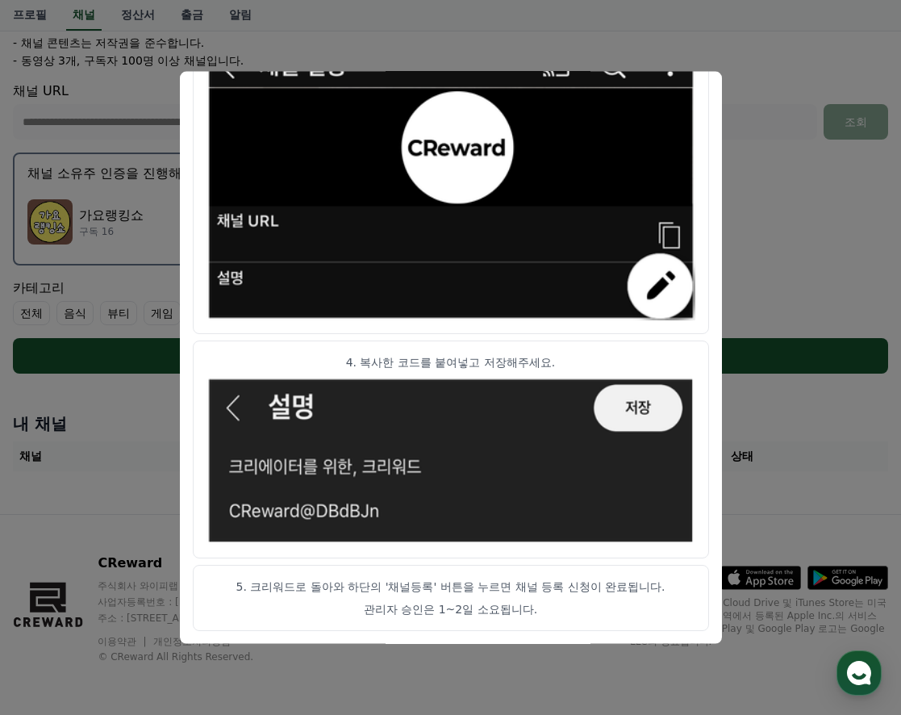
click at [758, 507] on button "close modal" at bounding box center [450, 357] width 901 height 715
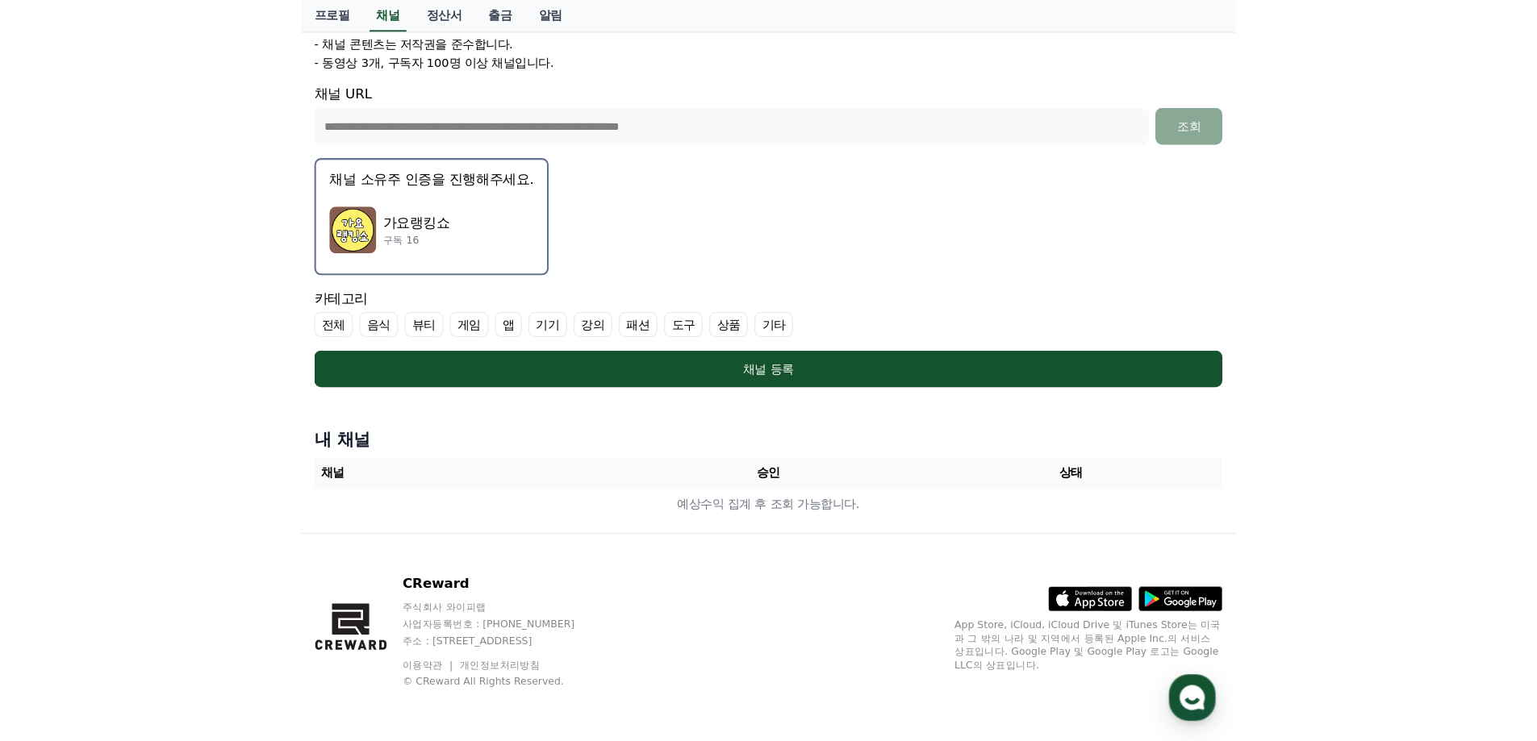
scroll to position [321, 0]
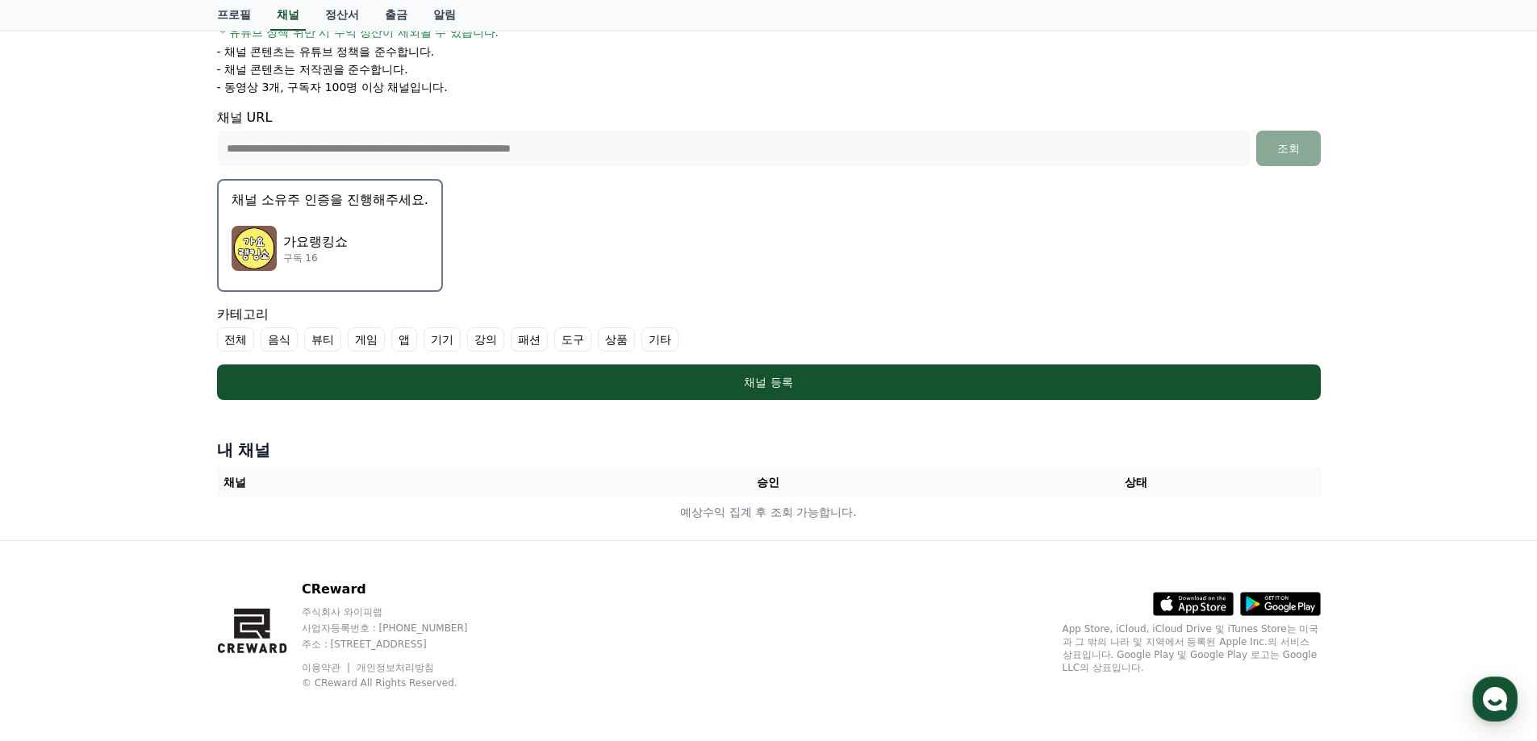
click at [832, 249] on form "**********" at bounding box center [768, 130] width 1103 height 539
click at [440, 235] on button "채널 소유주 인증을 진행해주세요. 가요랭킹쇼 구독 16" at bounding box center [330, 235] width 226 height 113
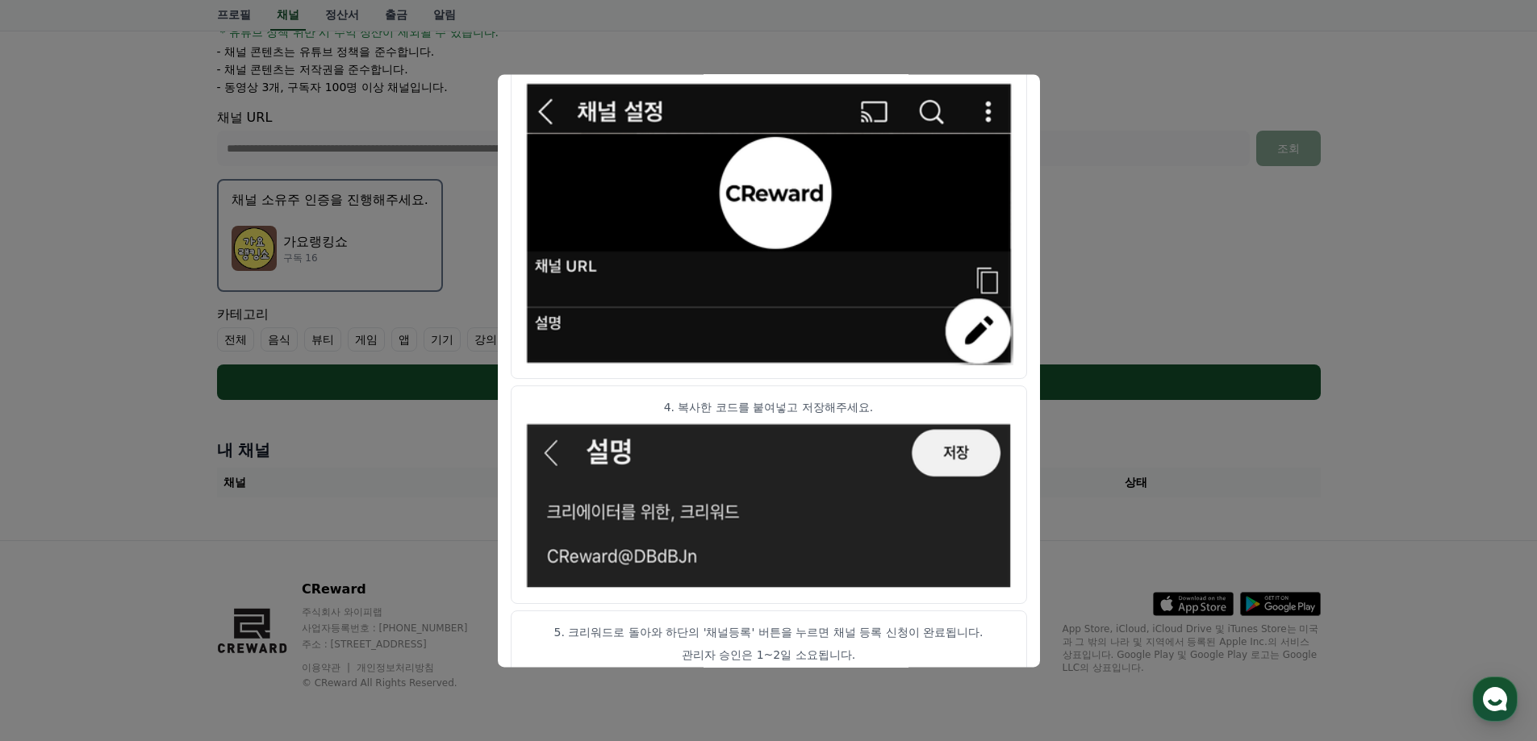
scroll to position [799, 0]
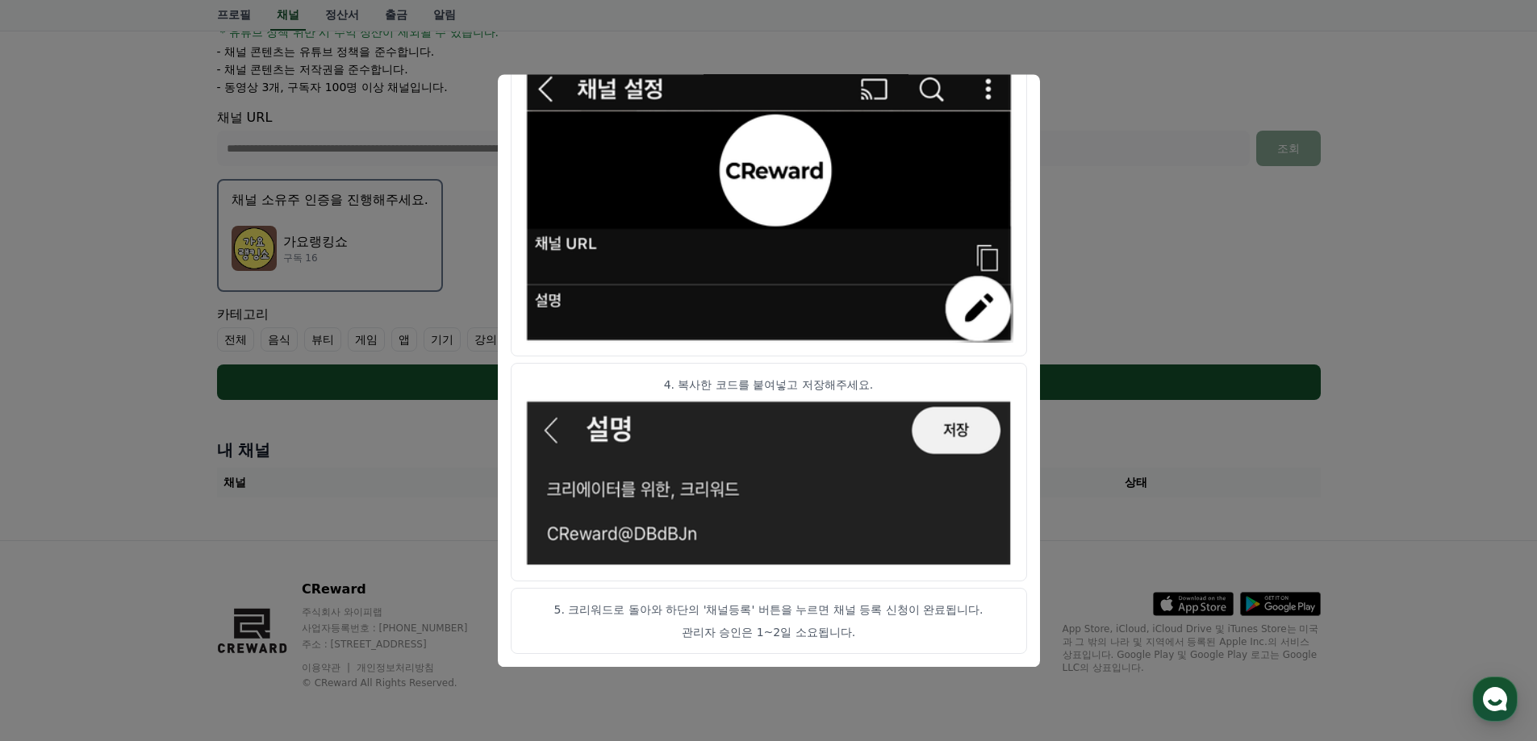
click at [1181, 301] on button "close modal" at bounding box center [768, 370] width 1537 height 741
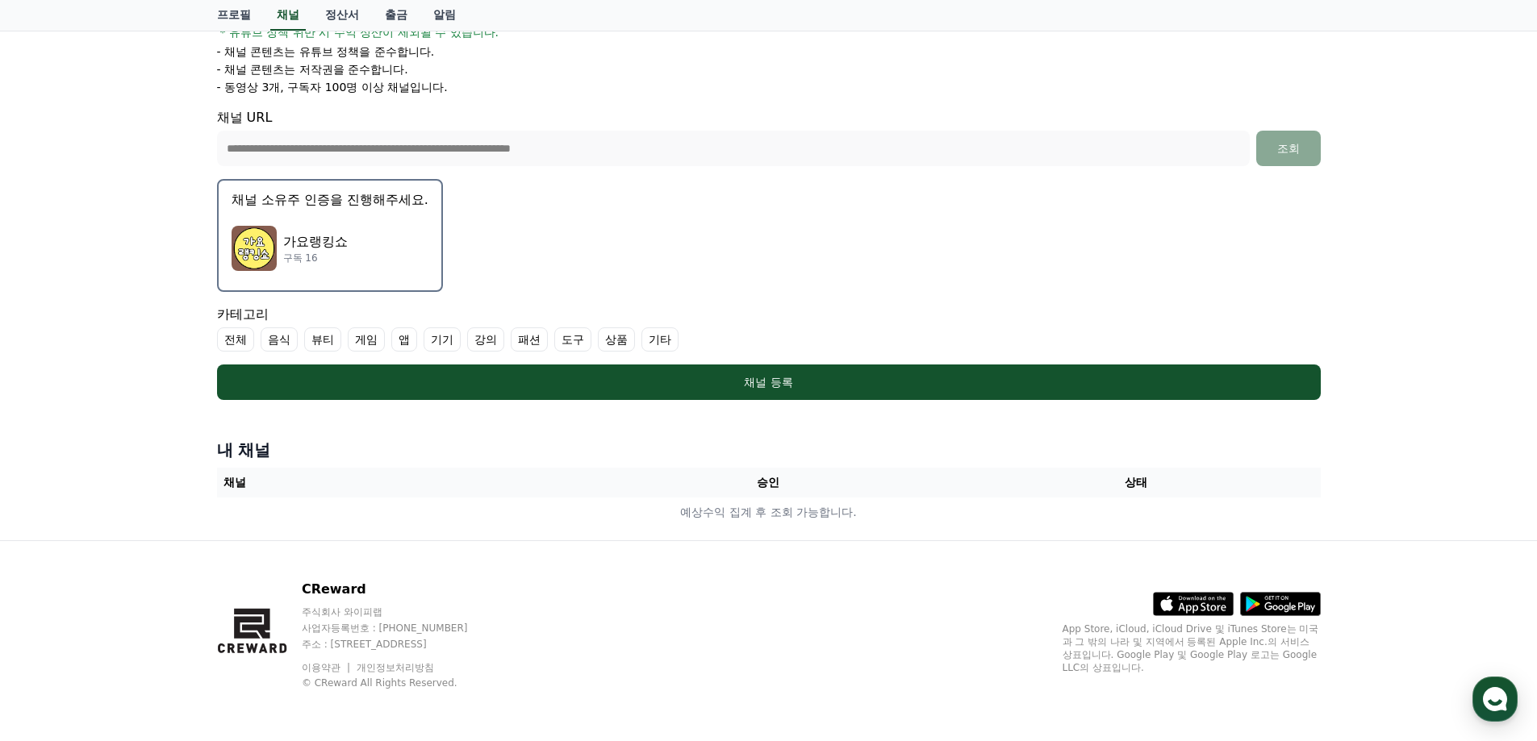
click at [661, 339] on label "기타" at bounding box center [659, 339] width 37 height 24
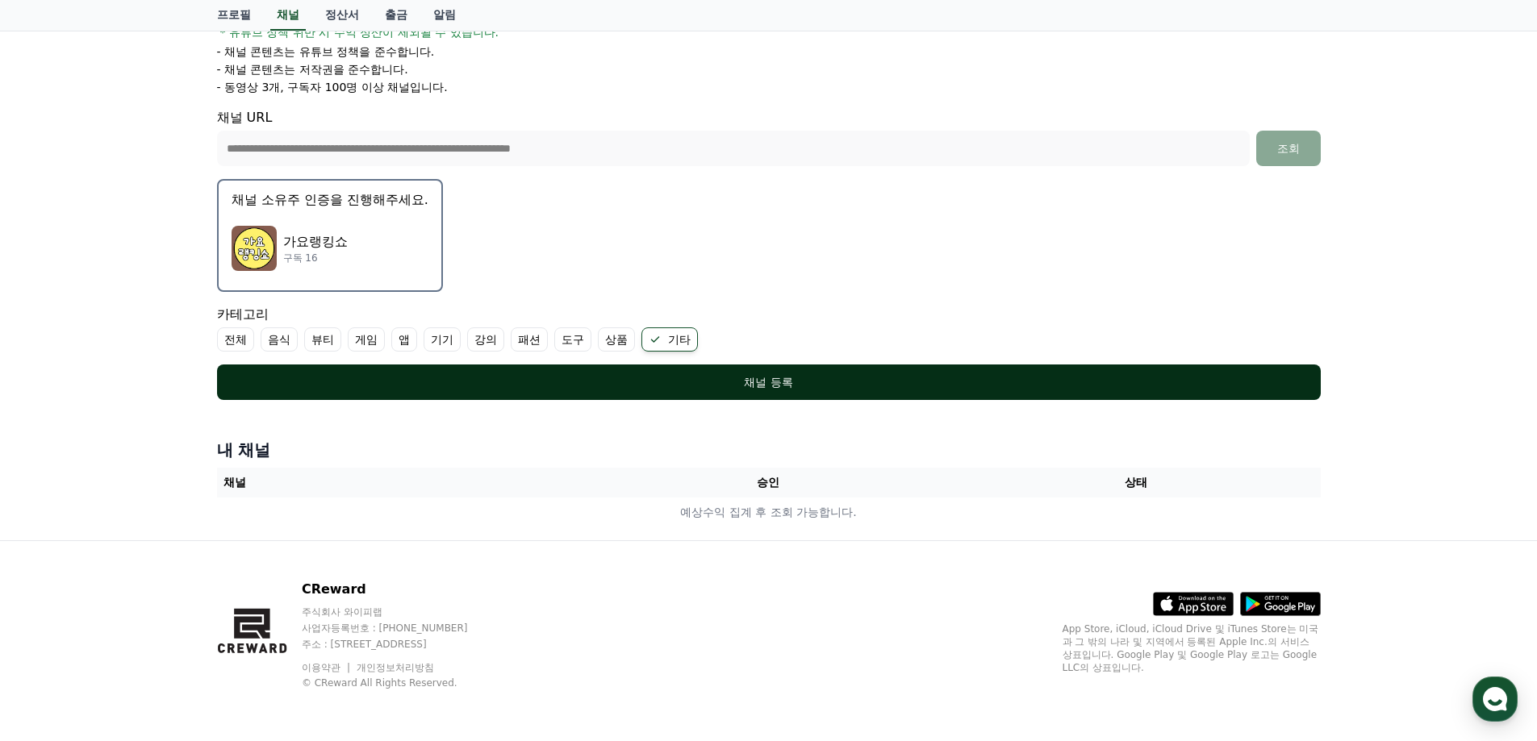
click at [652, 375] on div "채널 등록" at bounding box center [768, 382] width 1039 height 16
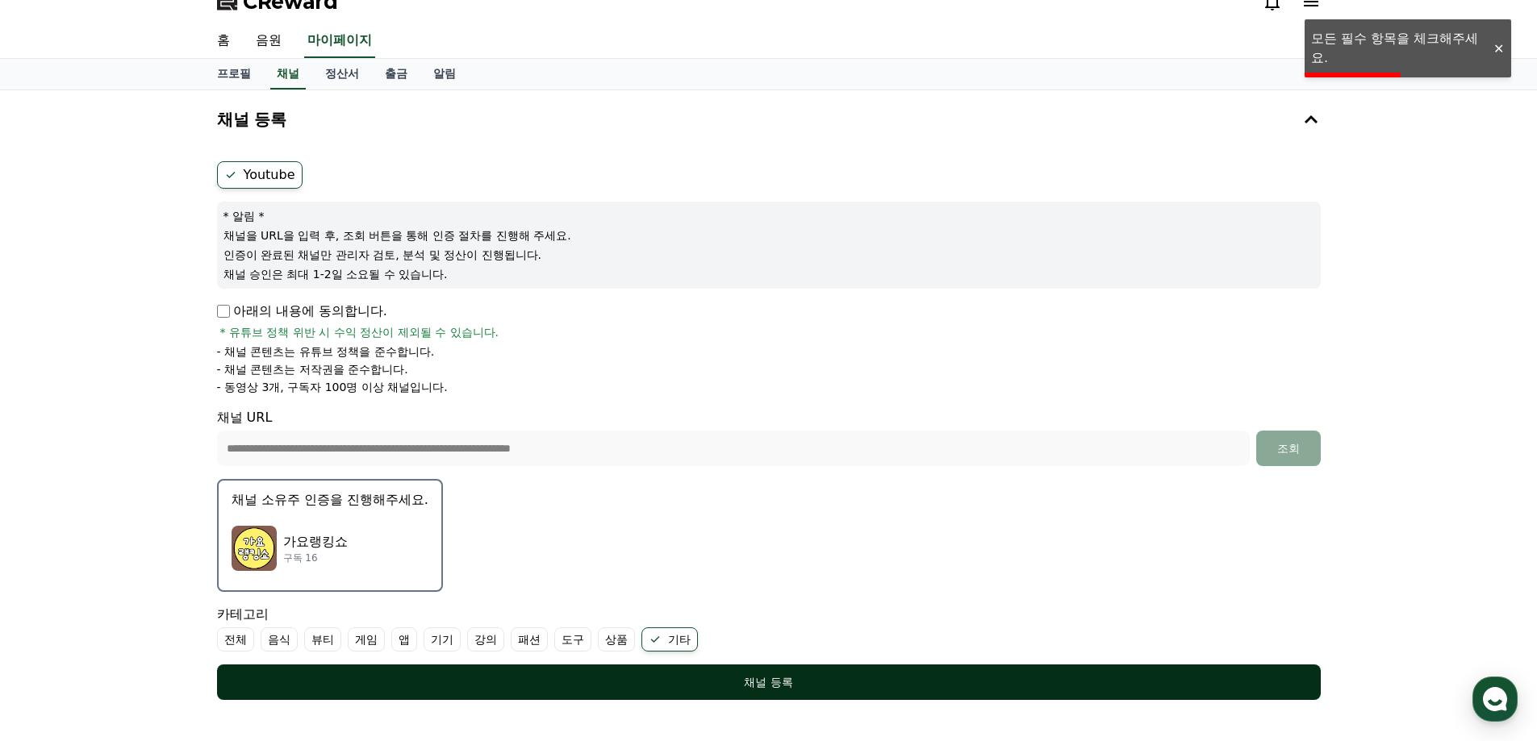
scroll to position [0, 0]
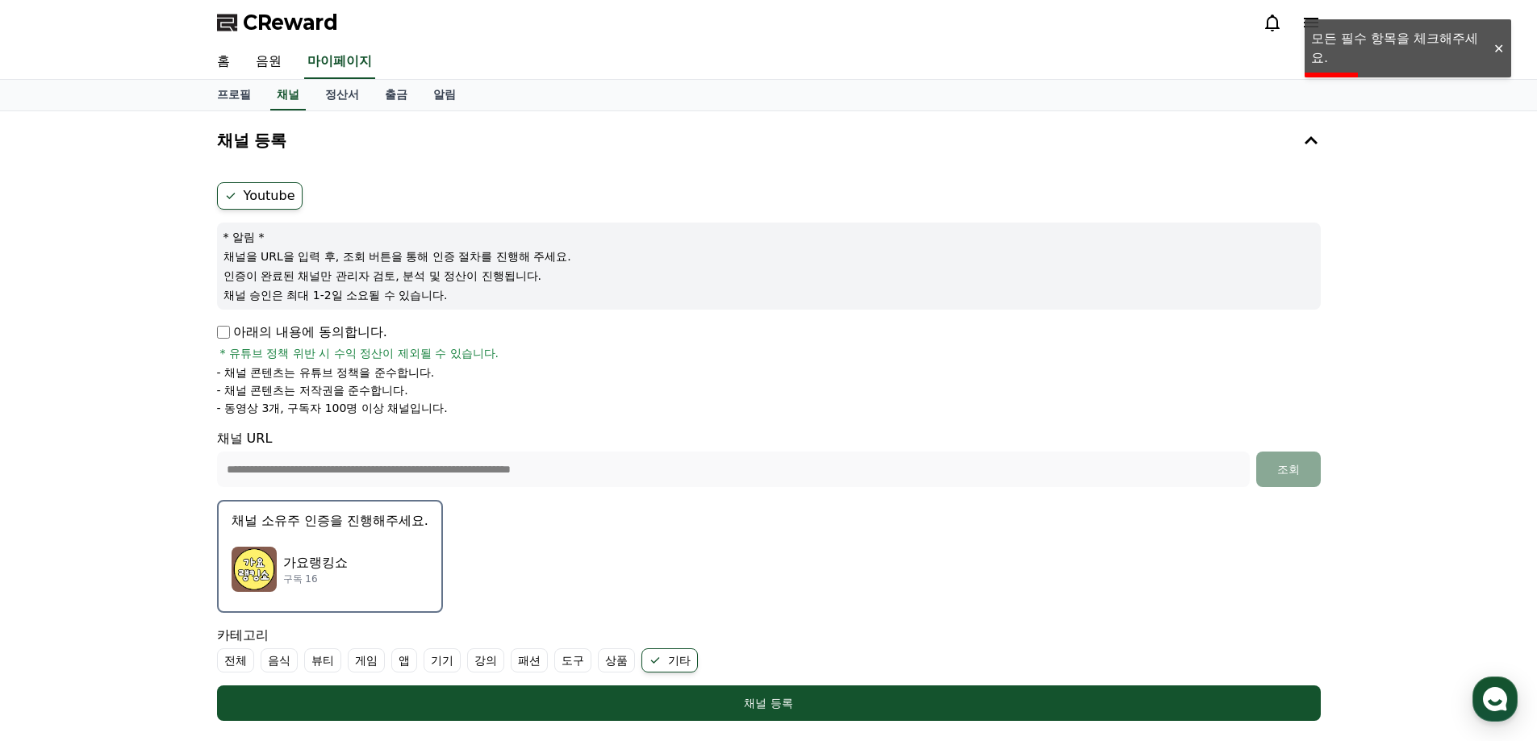
click at [248, 334] on p "아래의 내용에 동의합니다." at bounding box center [302, 332] width 170 height 19
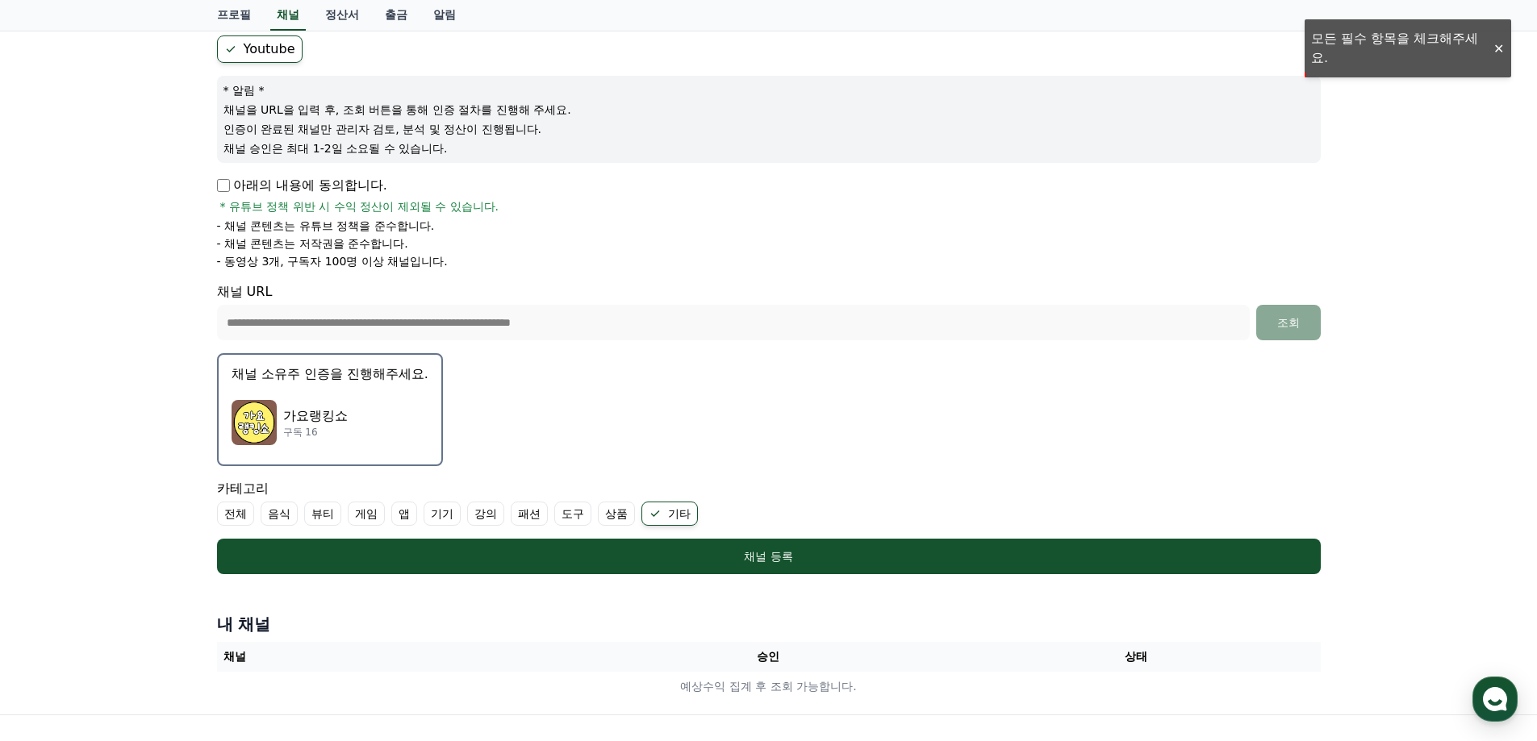
scroll to position [321, 0]
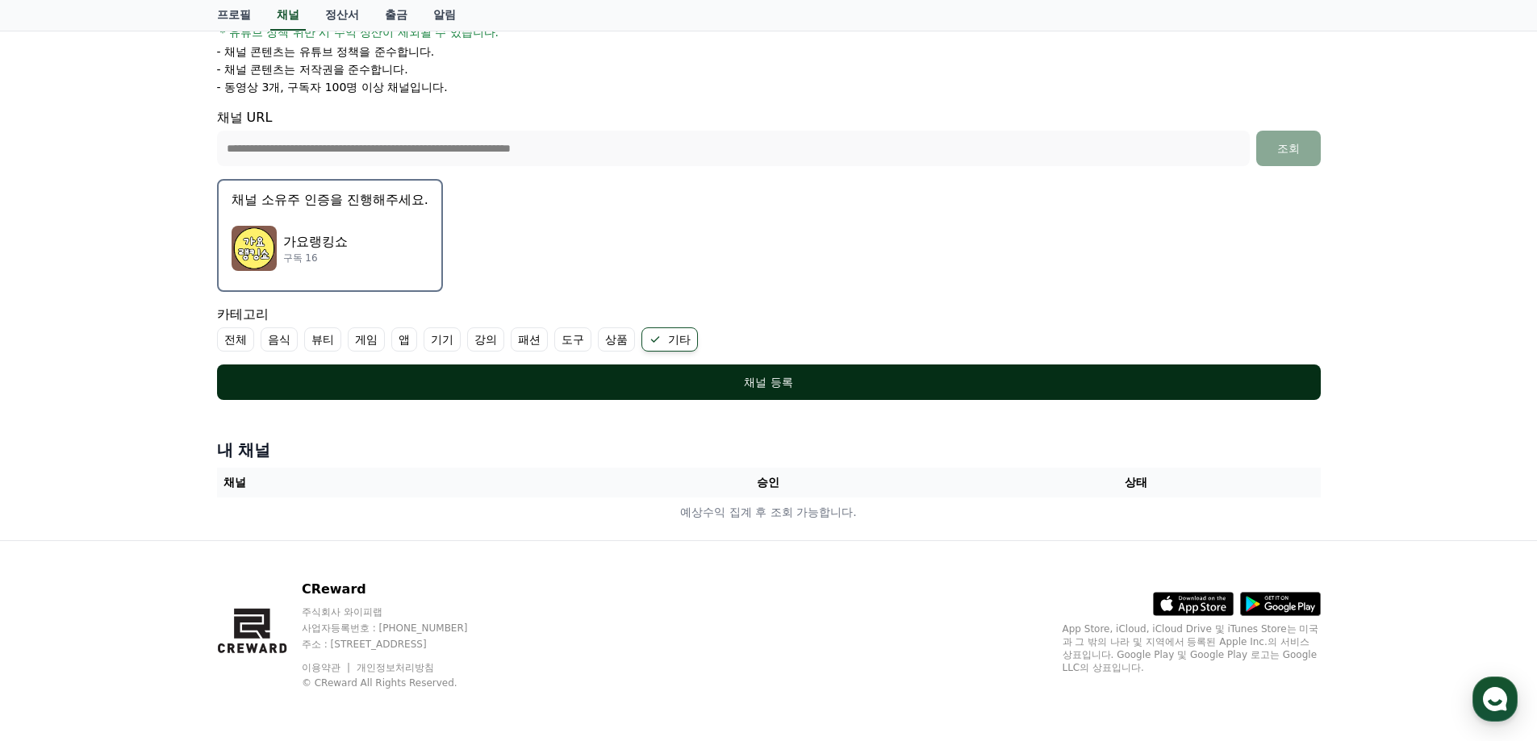
click at [753, 390] on div "채널 등록" at bounding box center [768, 382] width 1039 height 16
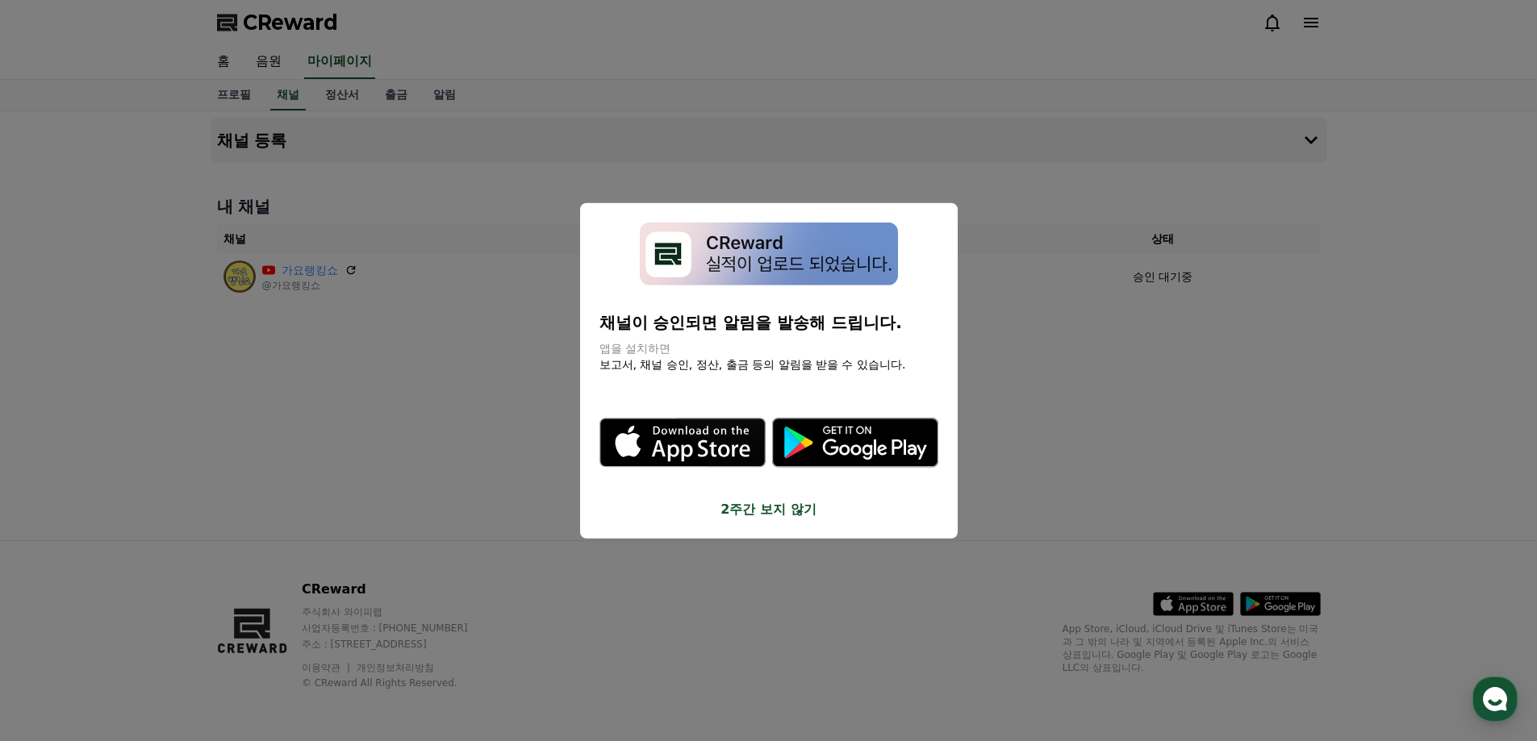
click at [714, 565] on button "close modal" at bounding box center [768, 370] width 1537 height 741
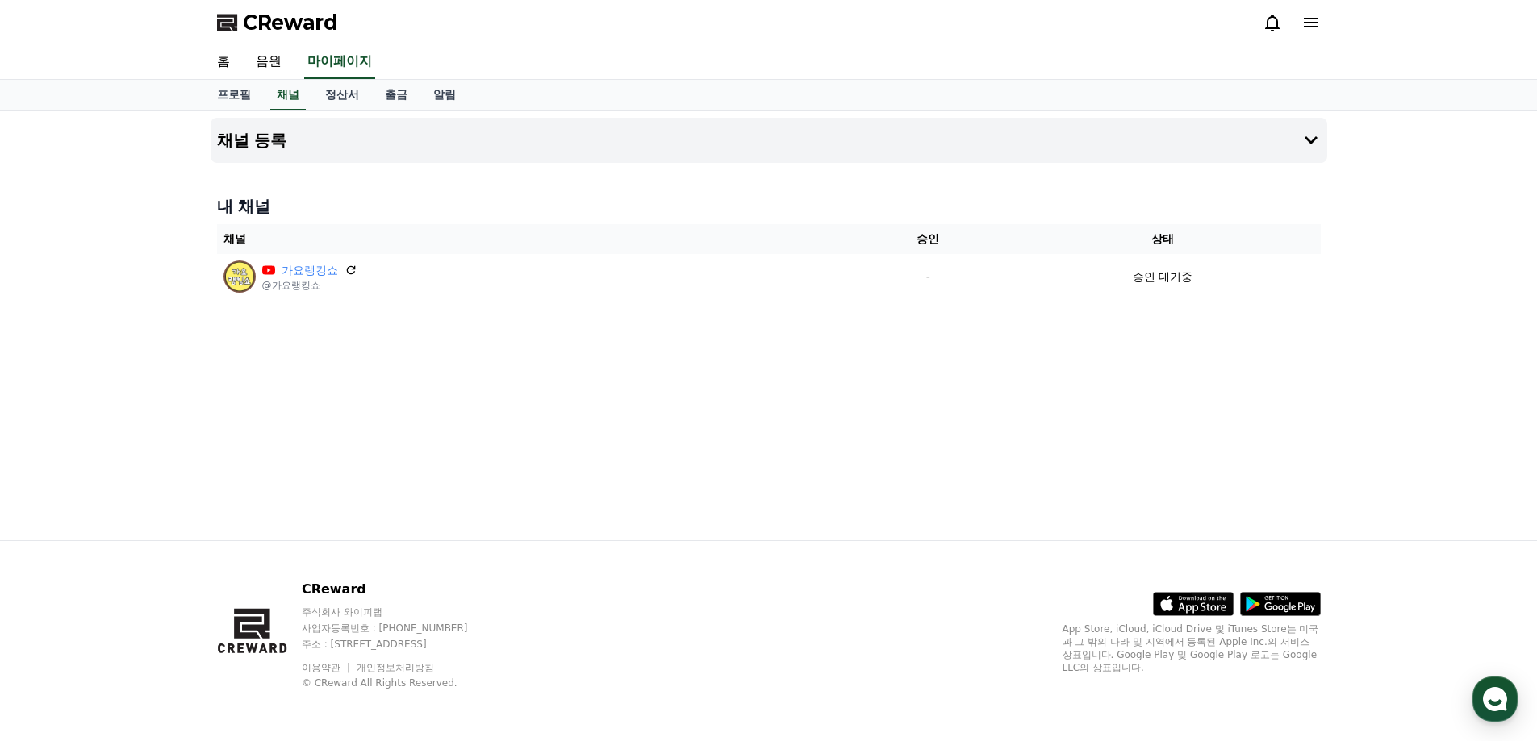
click at [322, 418] on div "채널 등록 내 채널 채널 승인 상태 가요랭킹쇼 @가요랭킹쇼 - 승인 대기중" at bounding box center [768, 325] width 1129 height 429
click at [330, 28] on span "CReward" at bounding box center [290, 23] width 95 height 26
